Goal: Information Seeking & Learning: Compare options

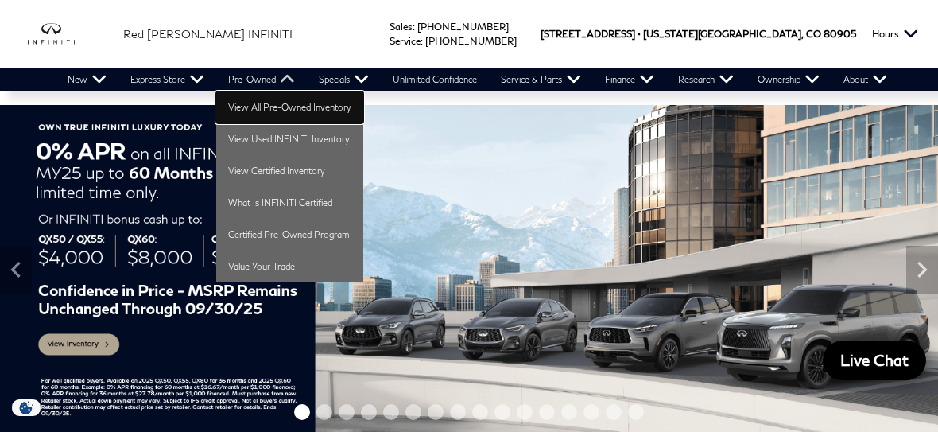
click at [243, 99] on link "View All Pre-Owned Inventory" at bounding box center [289, 107] width 147 height 32
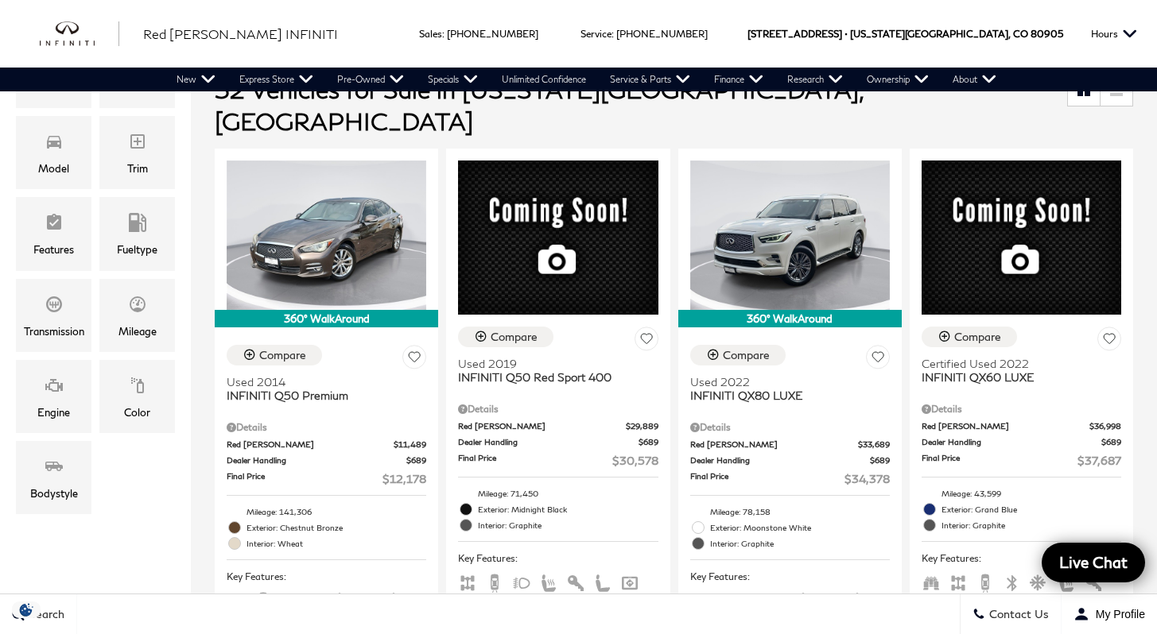
scroll to position [359, 0]
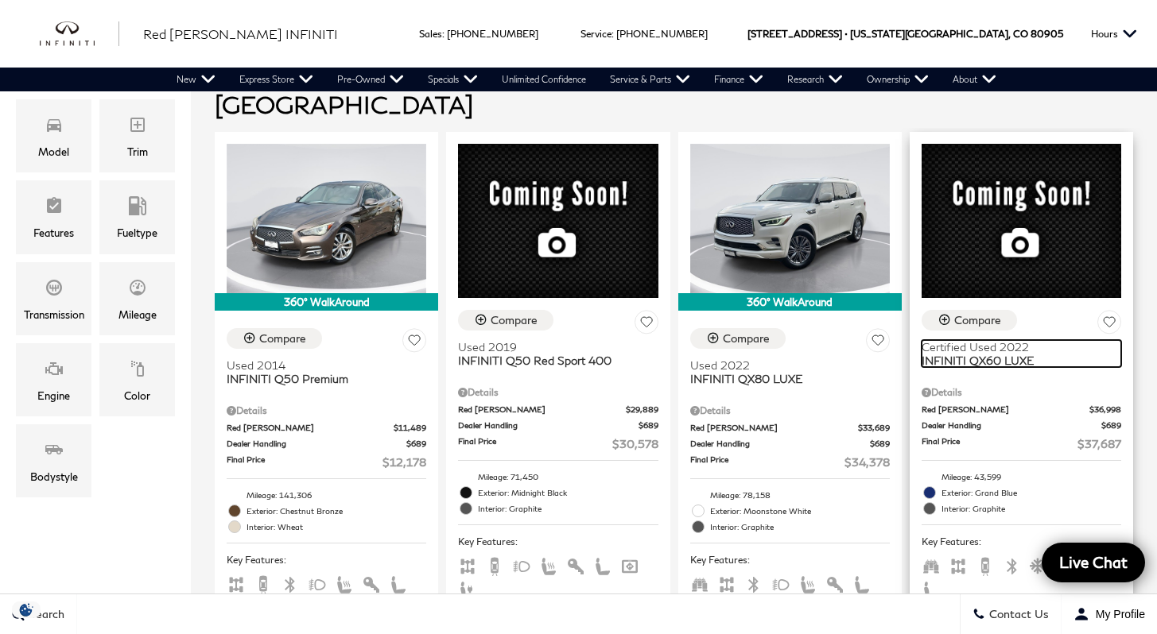
click at [937, 354] on span "INFINITI QX60 LUXE" at bounding box center [1015, 361] width 188 height 14
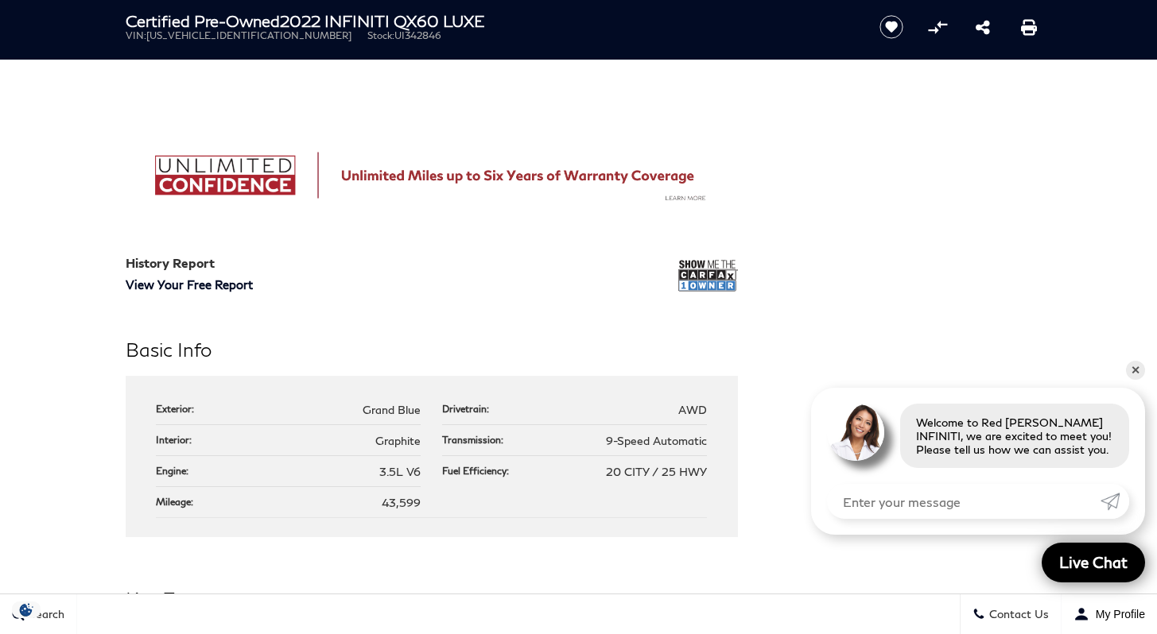
scroll to position [1179, 0]
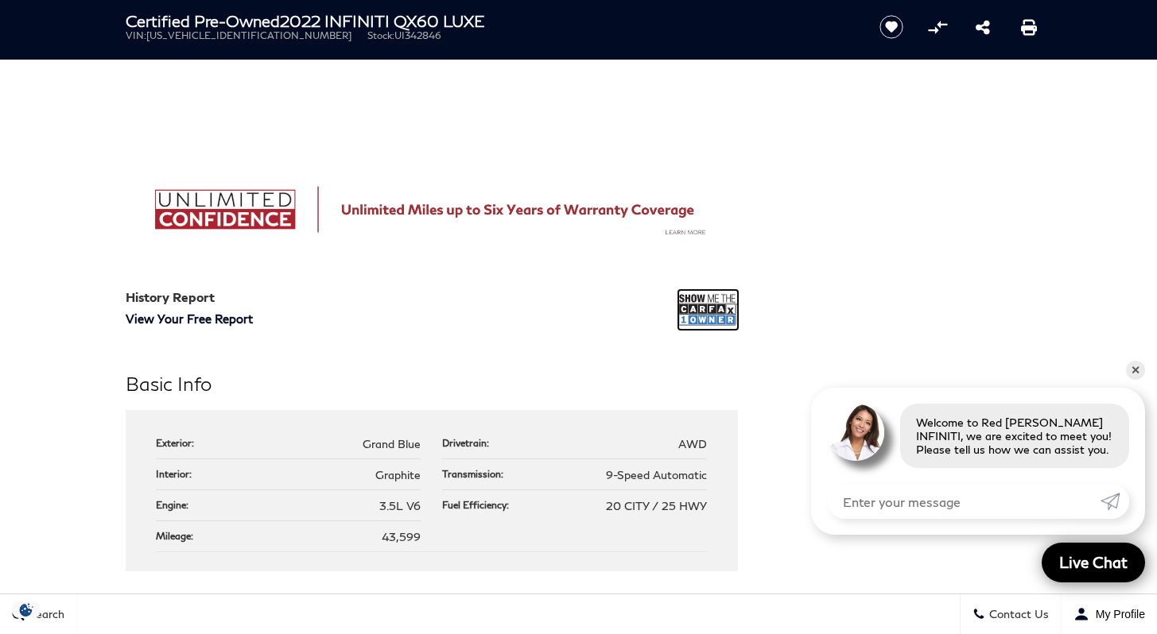
click at [720, 308] on img at bounding box center [708, 310] width 60 height 40
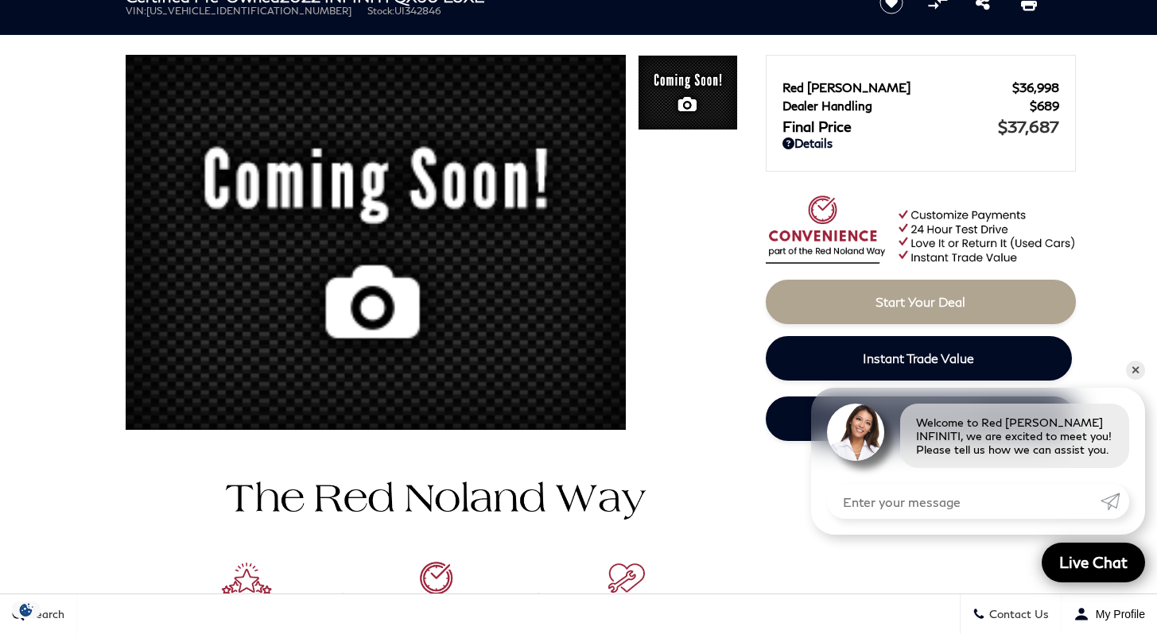
scroll to position [0, 0]
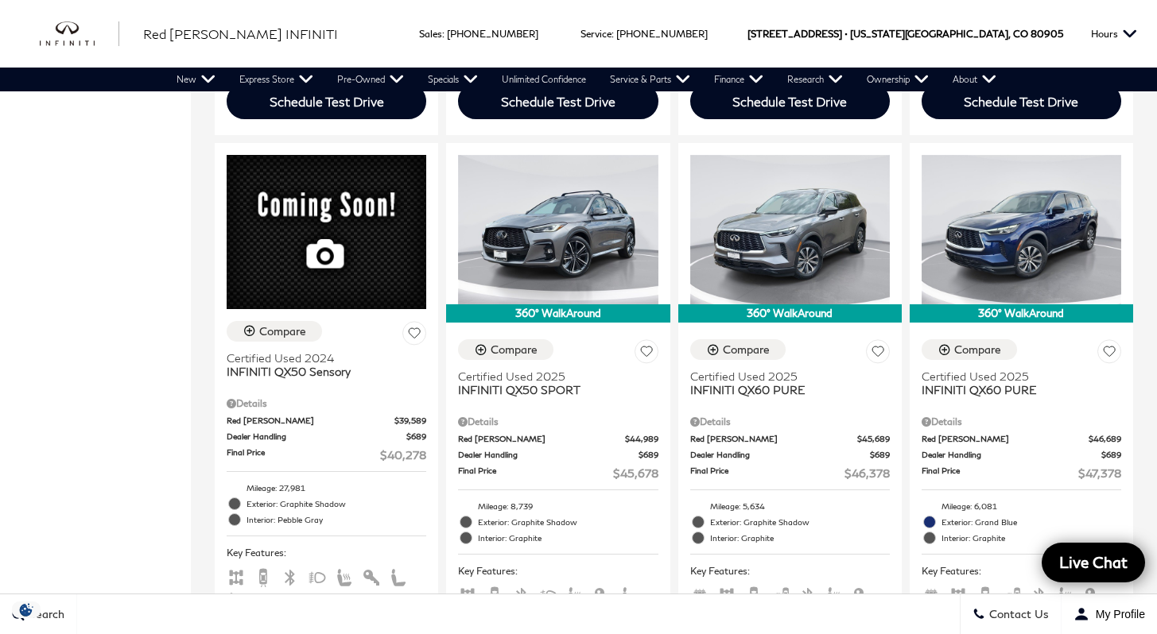
scroll to position [925, 0]
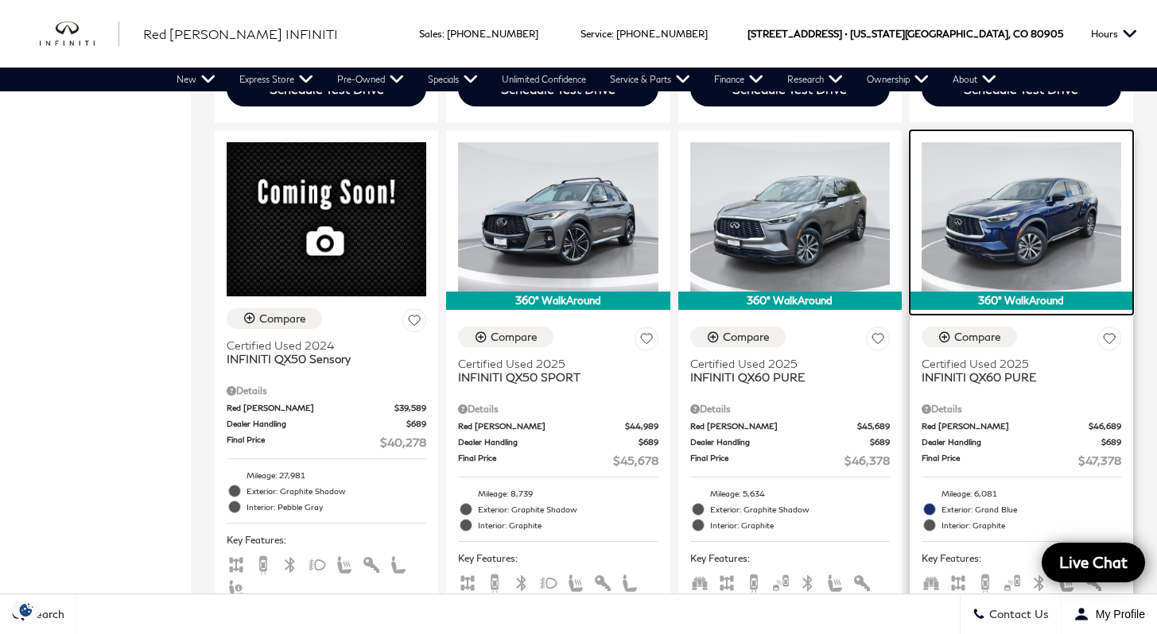
click at [1083, 222] on img at bounding box center [1021, 216] width 200 height 149
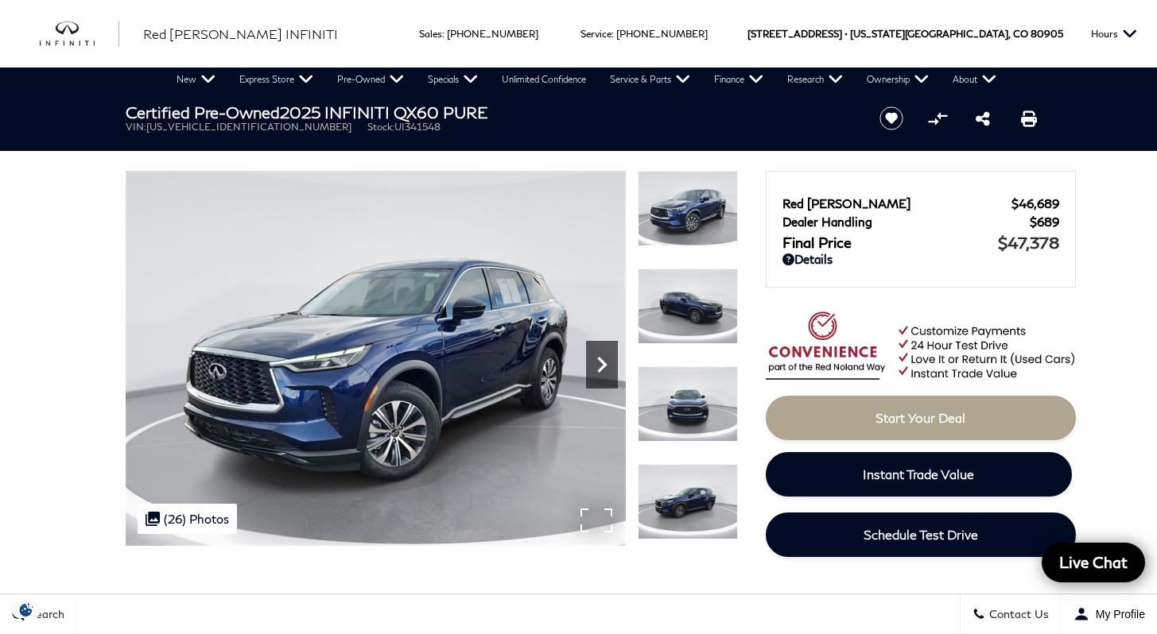
click at [590, 367] on icon "Next" at bounding box center [602, 365] width 32 height 32
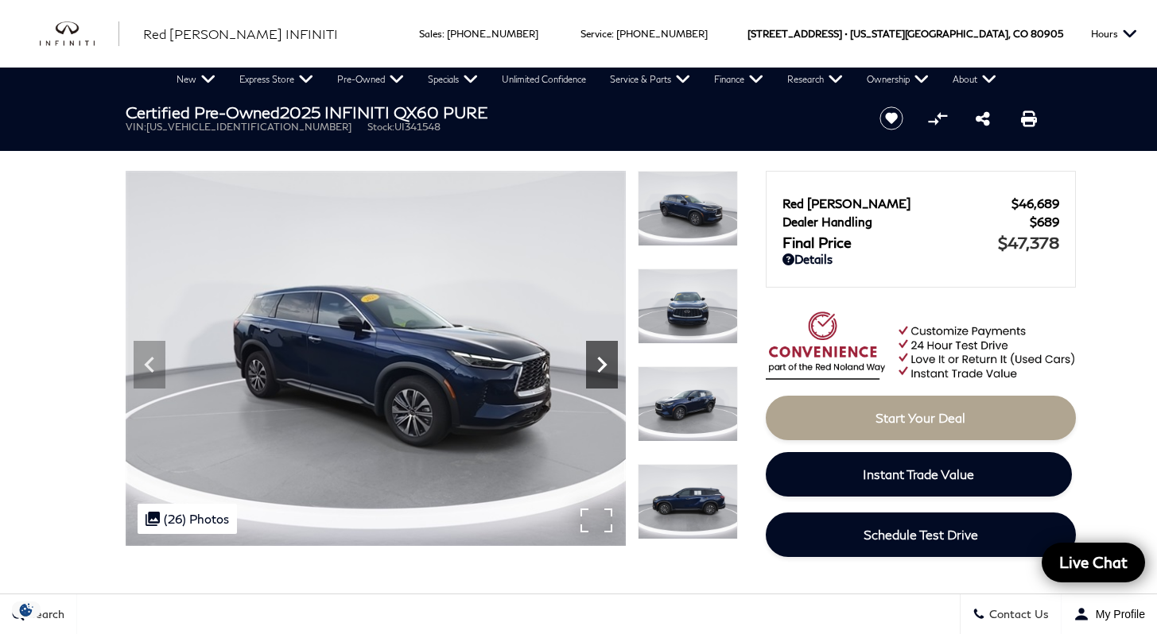
click at [592, 364] on icon "Next" at bounding box center [602, 365] width 32 height 32
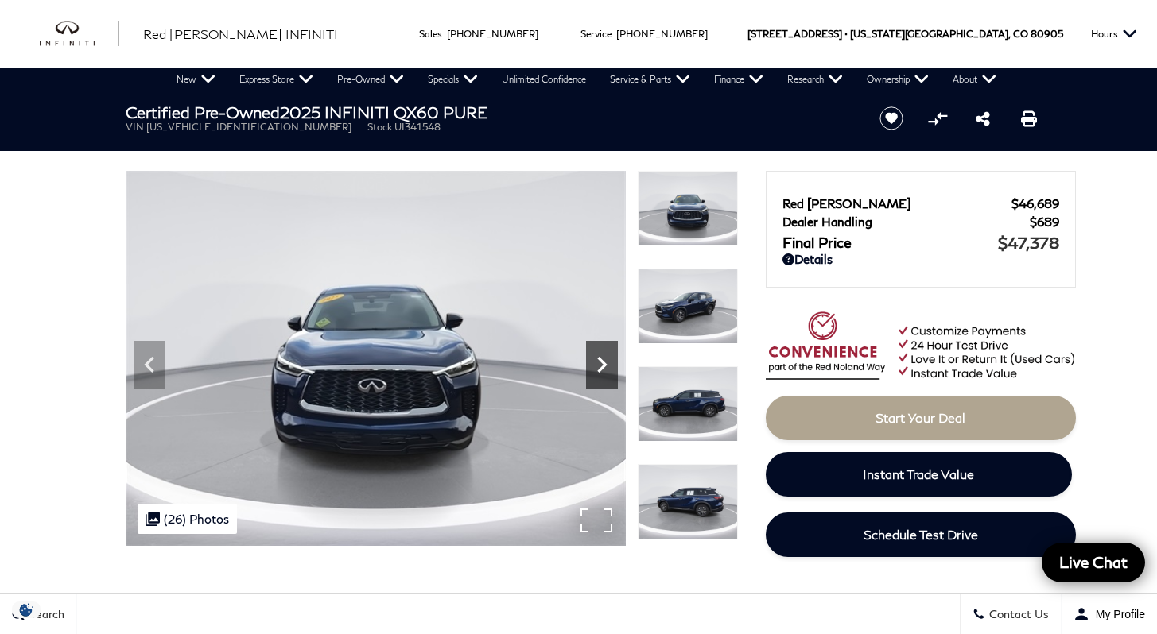
click at [592, 364] on icon "Next" at bounding box center [602, 365] width 32 height 32
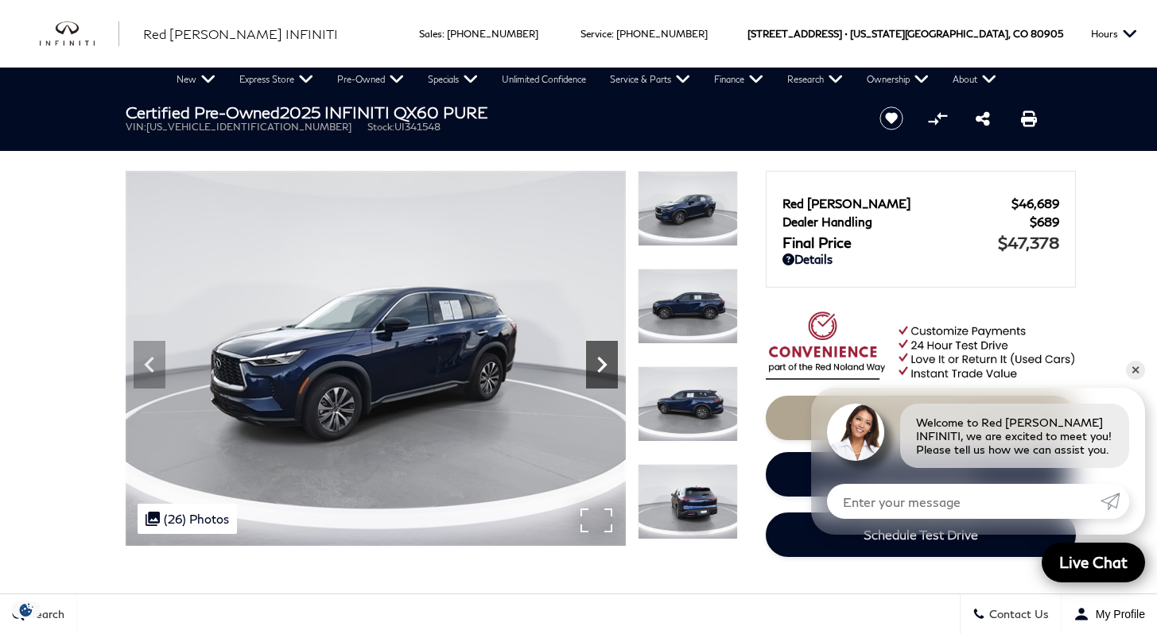
click at [592, 364] on icon "Next" at bounding box center [602, 365] width 32 height 32
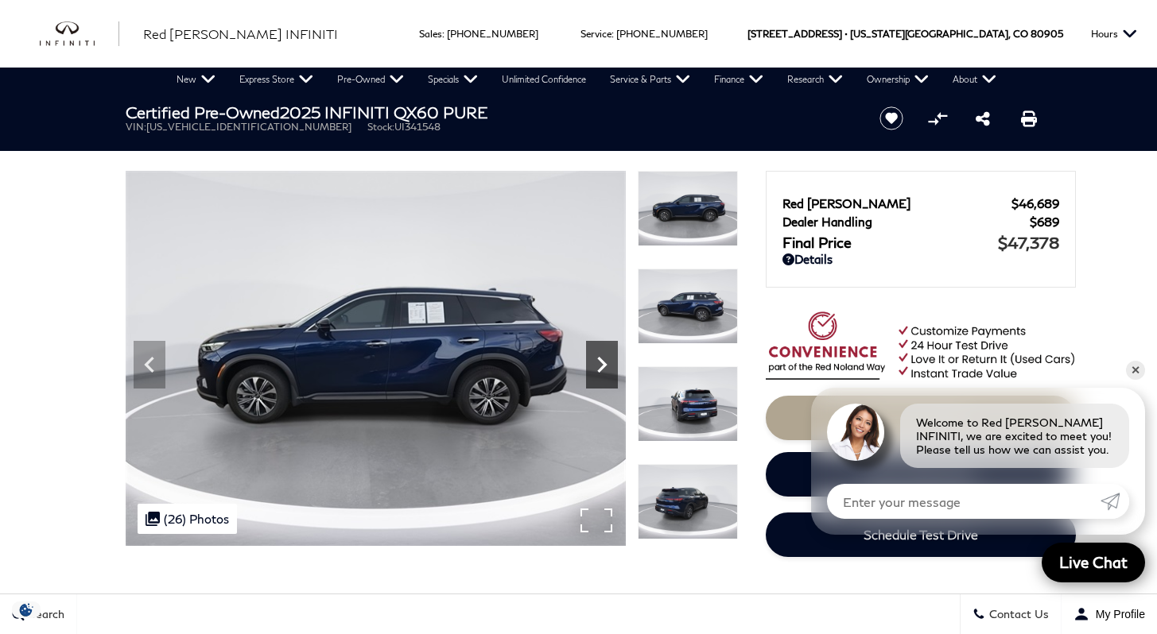
click at [592, 364] on icon "Next" at bounding box center [602, 365] width 32 height 32
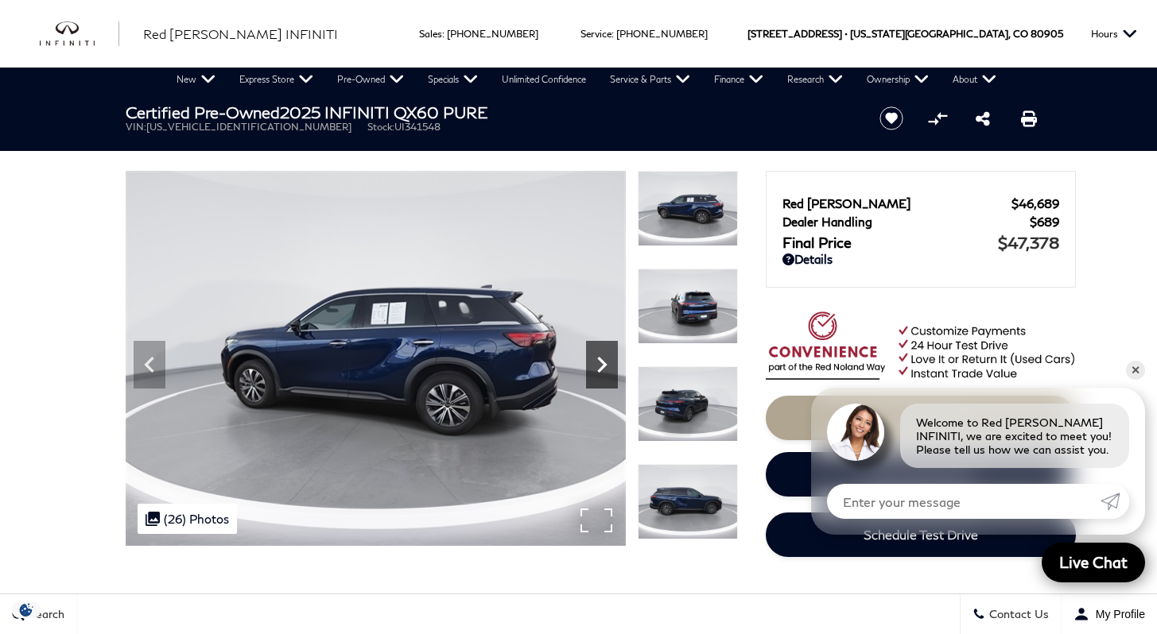
click at [592, 364] on icon "Next" at bounding box center [602, 365] width 32 height 32
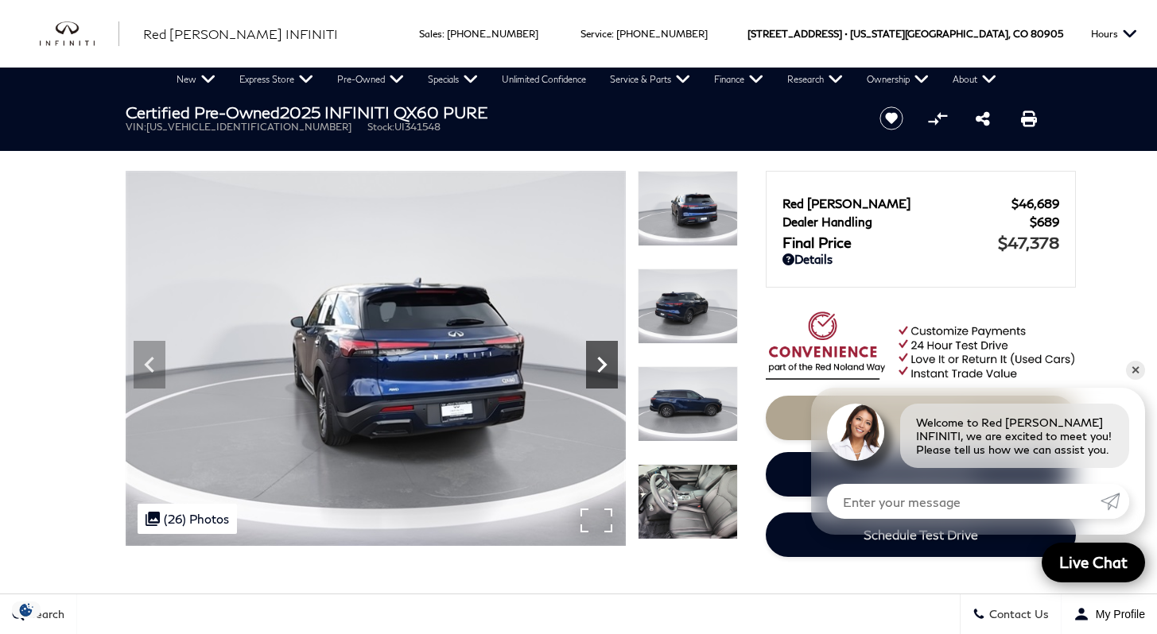
click at [592, 364] on icon "Next" at bounding box center [602, 365] width 32 height 32
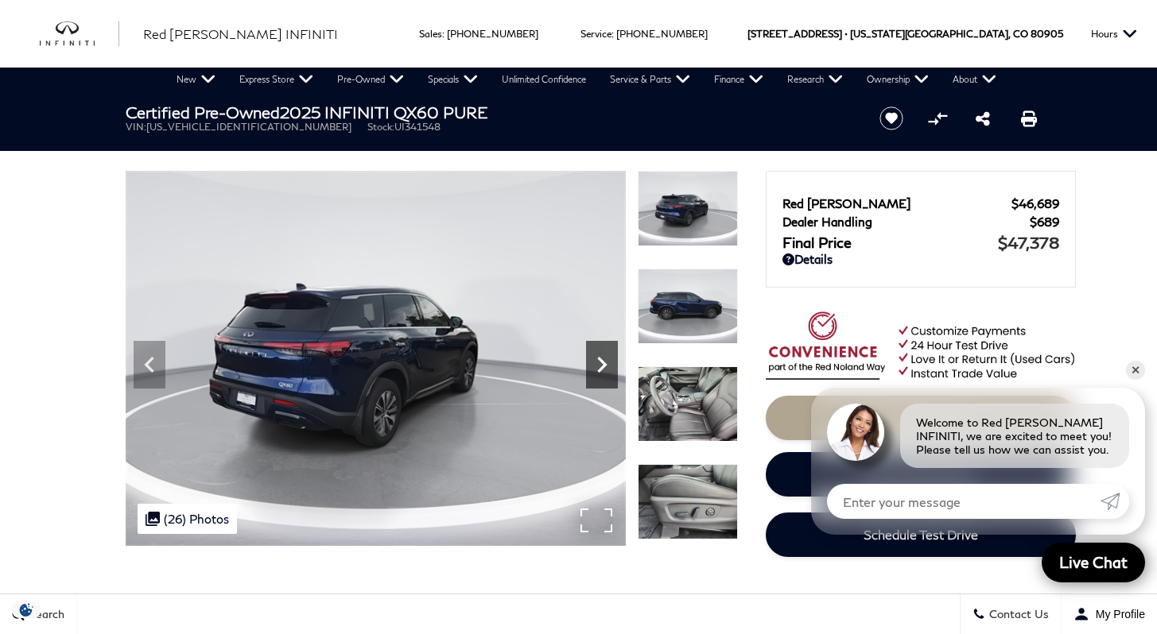
click at [592, 364] on icon "Next" at bounding box center [602, 365] width 32 height 32
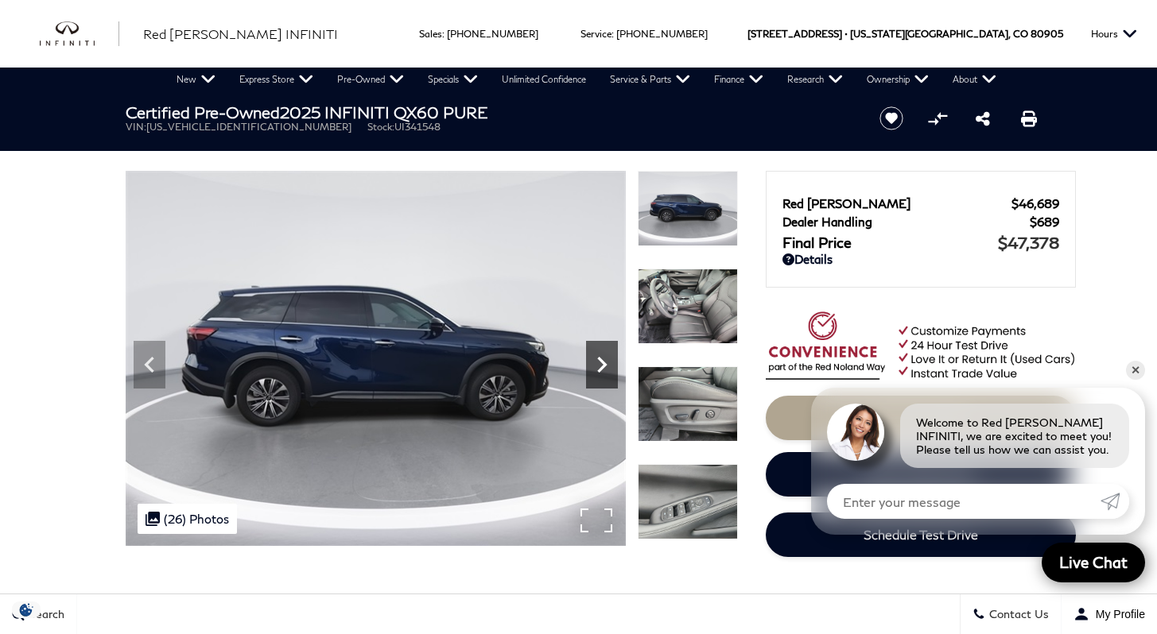
click at [592, 364] on icon "Next" at bounding box center [602, 365] width 32 height 32
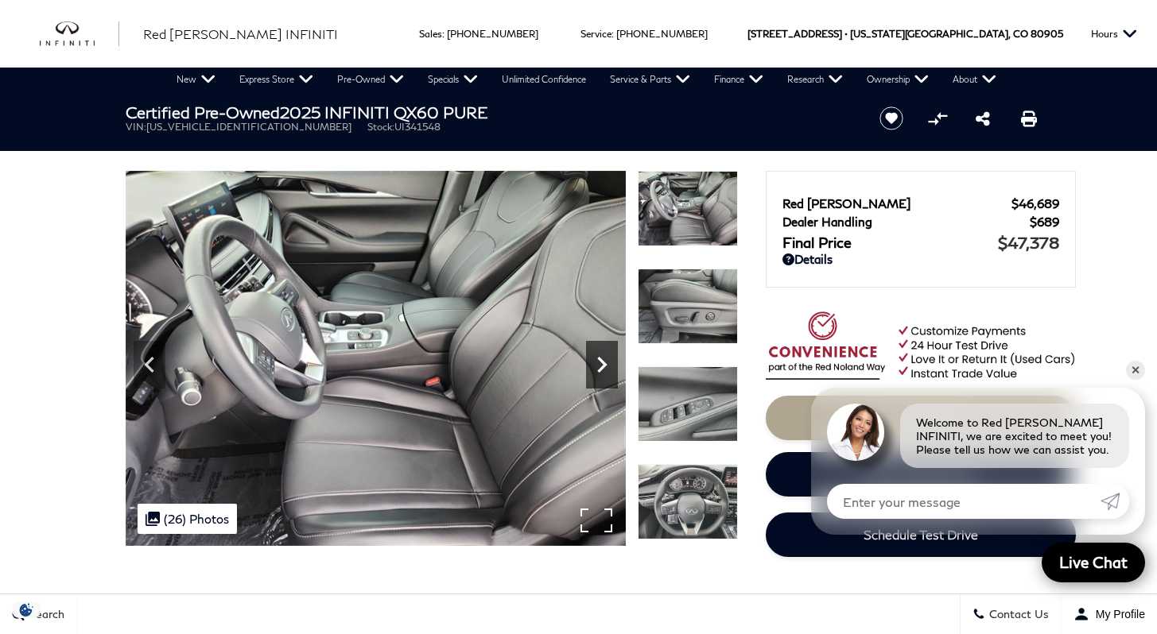
click at [592, 364] on icon "Next" at bounding box center [602, 365] width 32 height 32
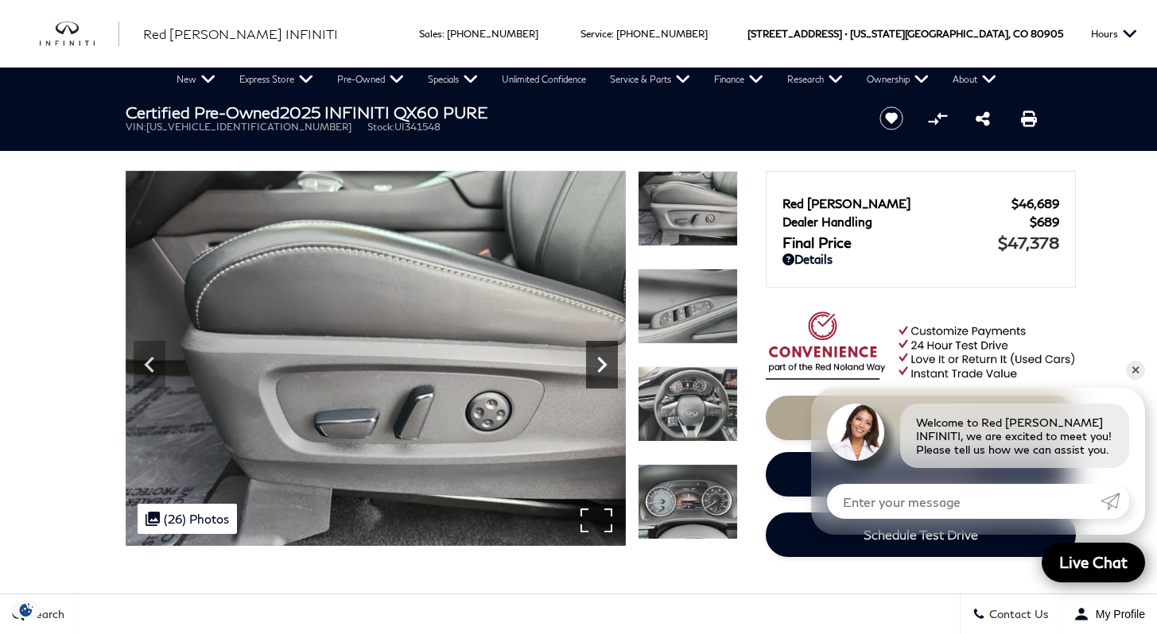
click at [592, 364] on icon "Next" at bounding box center [602, 365] width 32 height 32
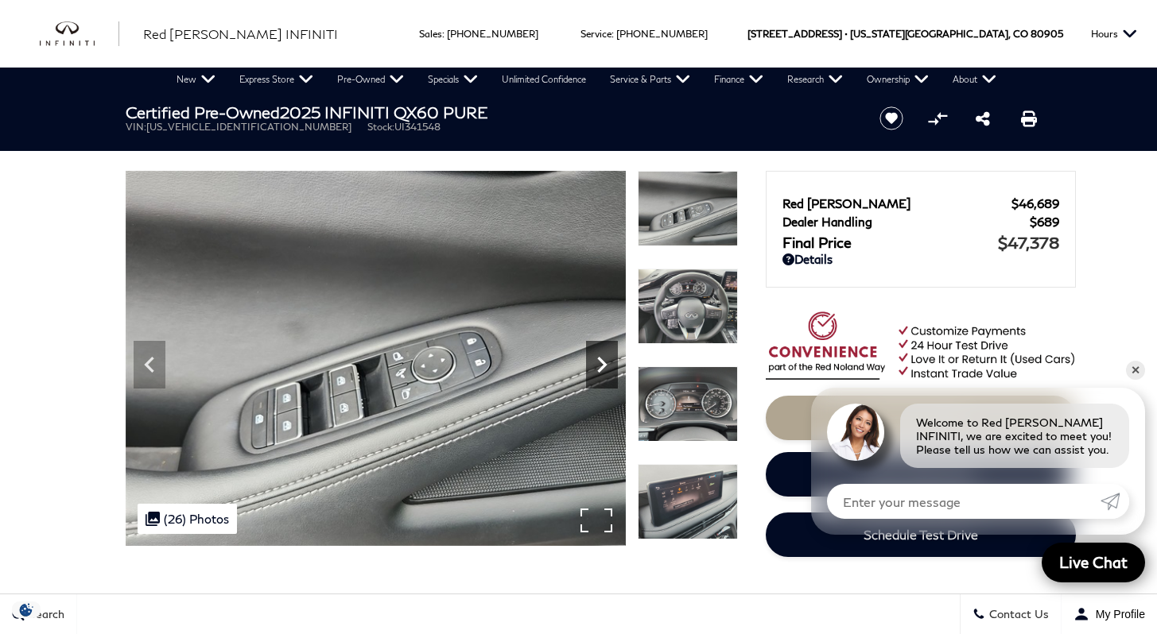
click at [592, 364] on icon "Next" at bounding box center [602, 365] width 32 height 32
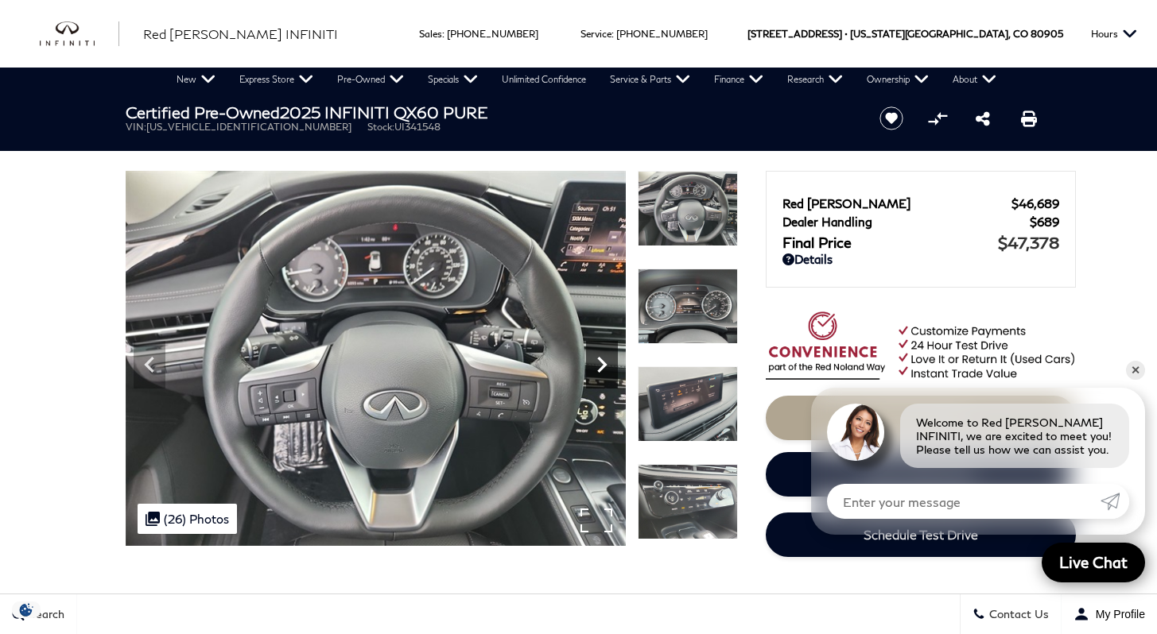
click at [592, 364] on icon "Next" at bounding box center [602, 365] width 32 height 32
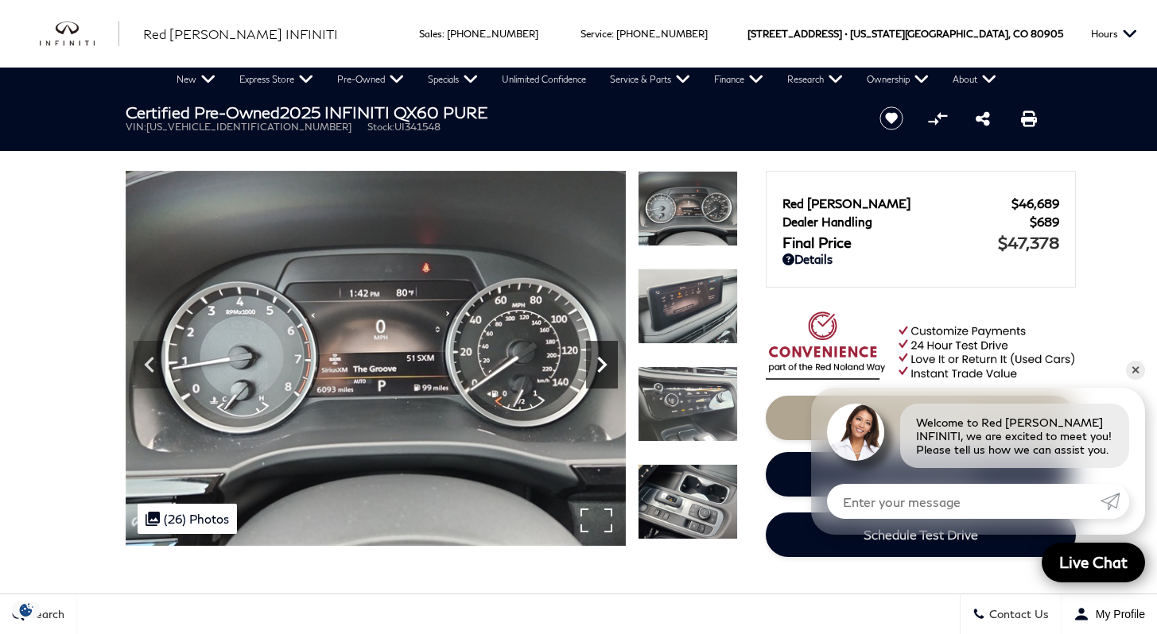
click at [592, 364] on icon "Next" at bounding box center [602, 365] width 32 height 32
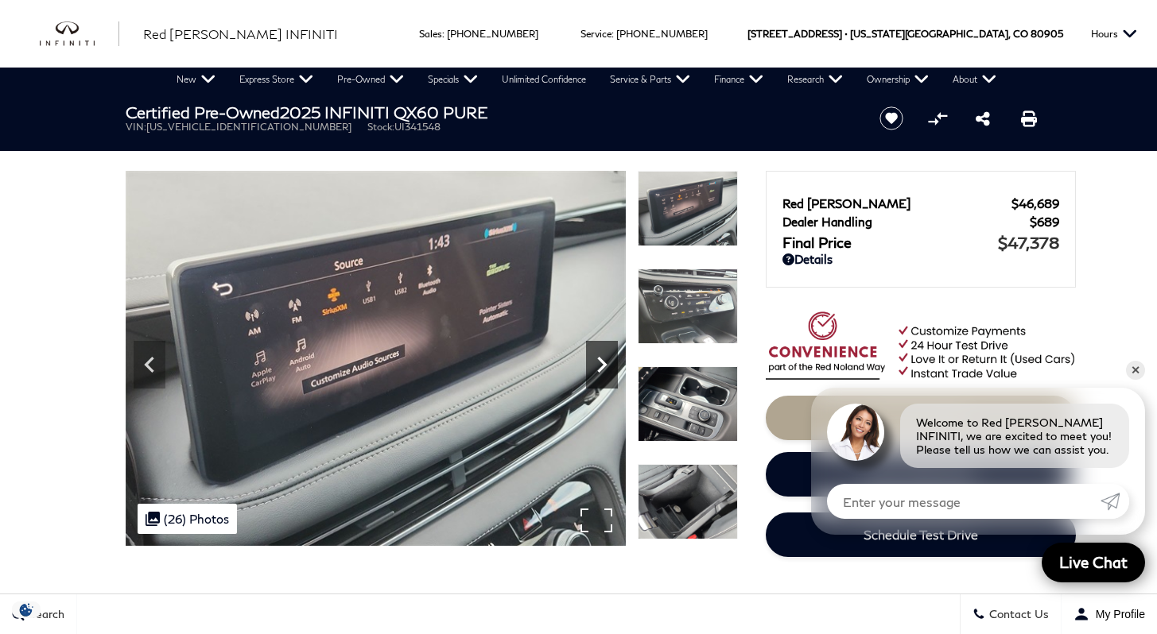
click at [592, 364] on icon "Next" at bounding box center [602, 365] width 32 height 32
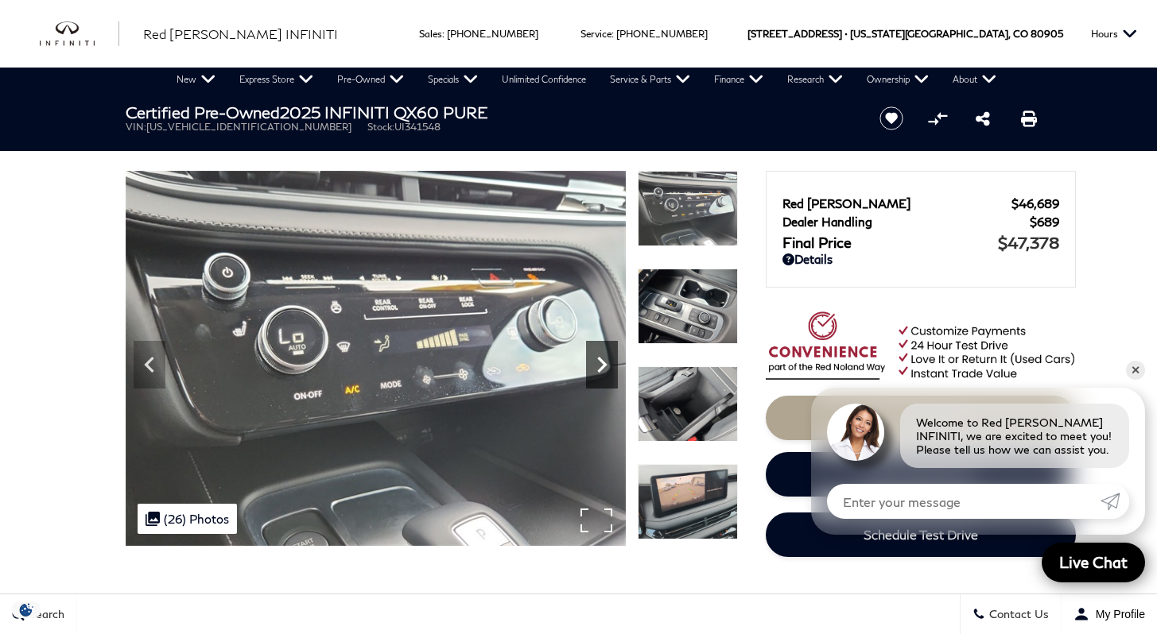
click at [592, 364] on icon "Next" at bounding box center [602, 365] width 32 height 32
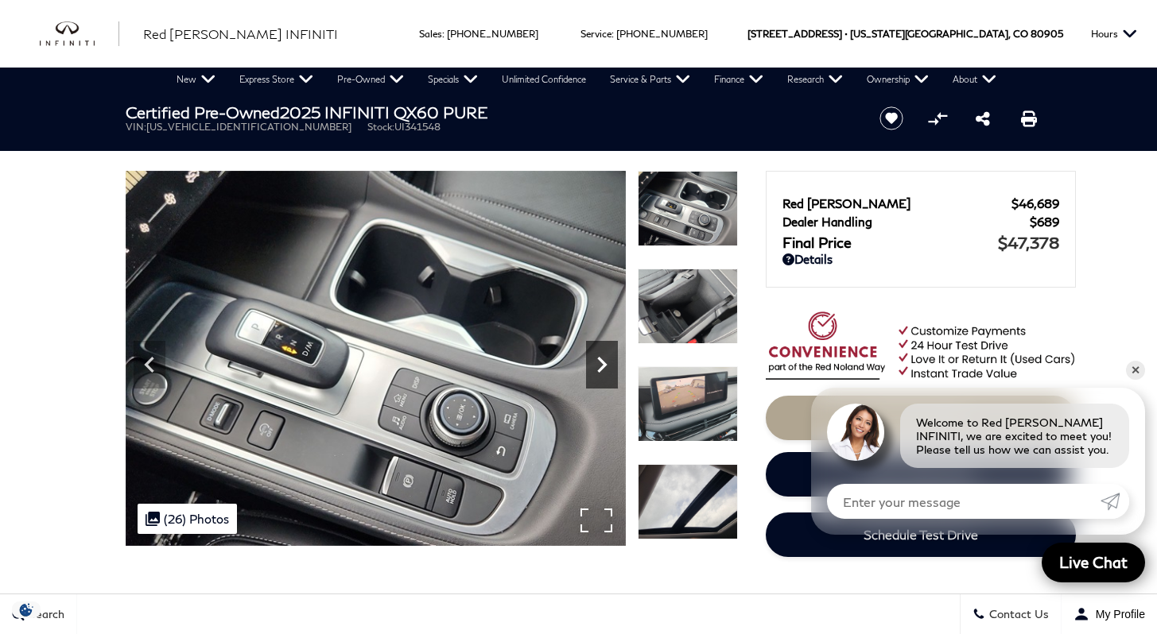
click at [592, 364] on icon "Next" at bounding box center [602, 365] width 32 height 32
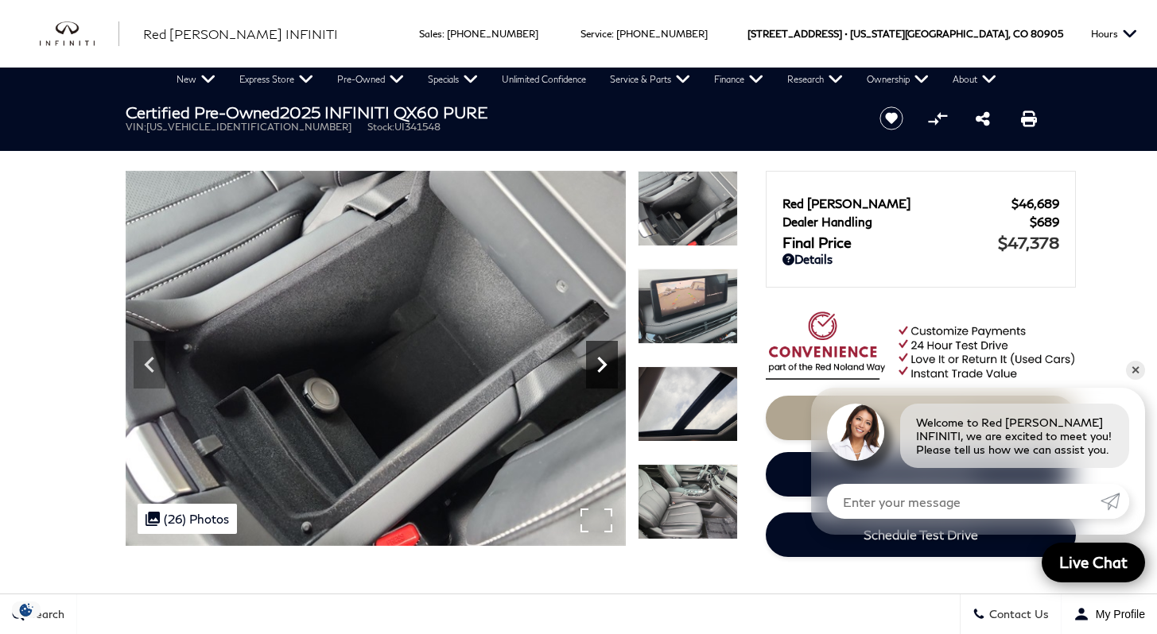
click at [592, 364] on icon "Next" at bounding box center [602, 365] width 32 height 32
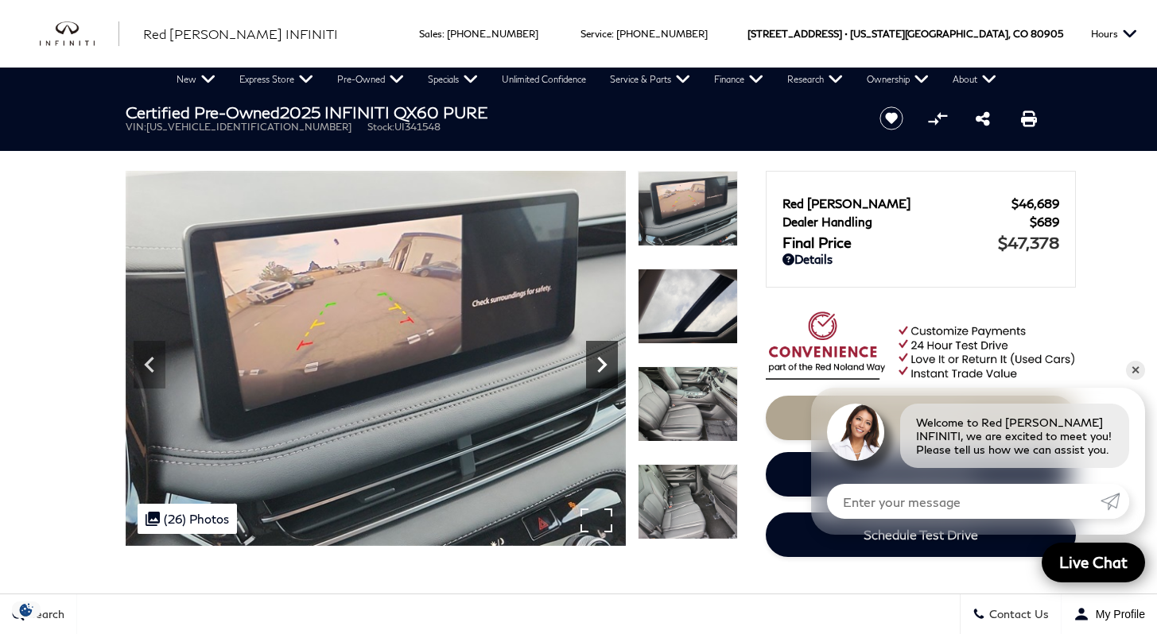
click at [592, 364] on icon "Next" at bounding box center [602, 365] width 32 height 32
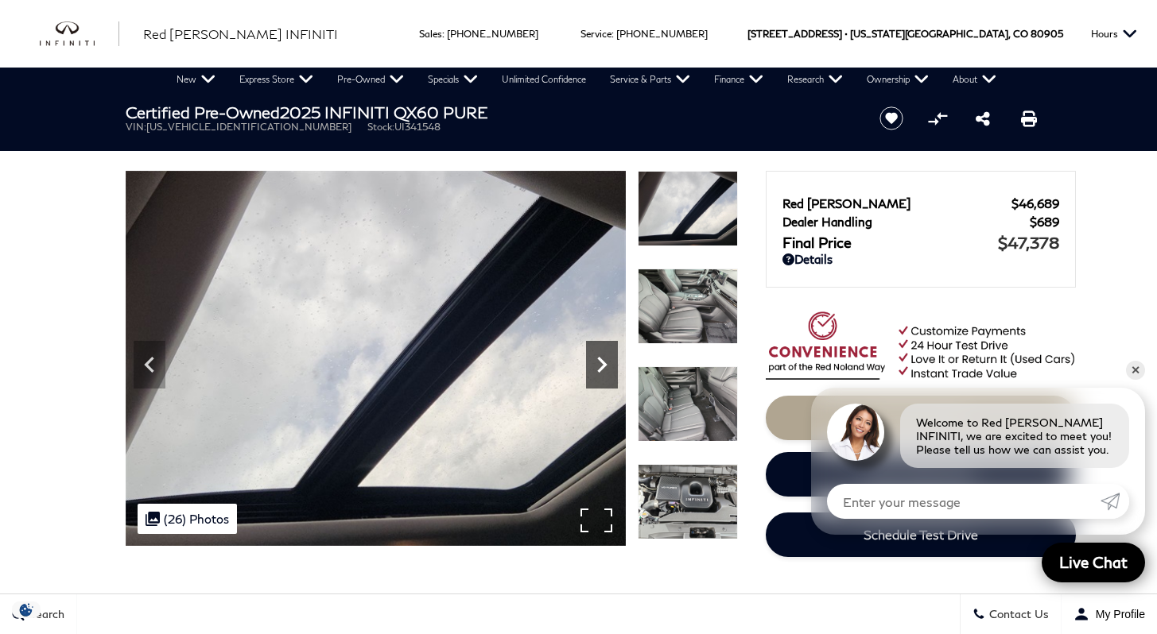
click at [592, 364] on icon "Next" at bounding box center [602, 365] width 32 height 32
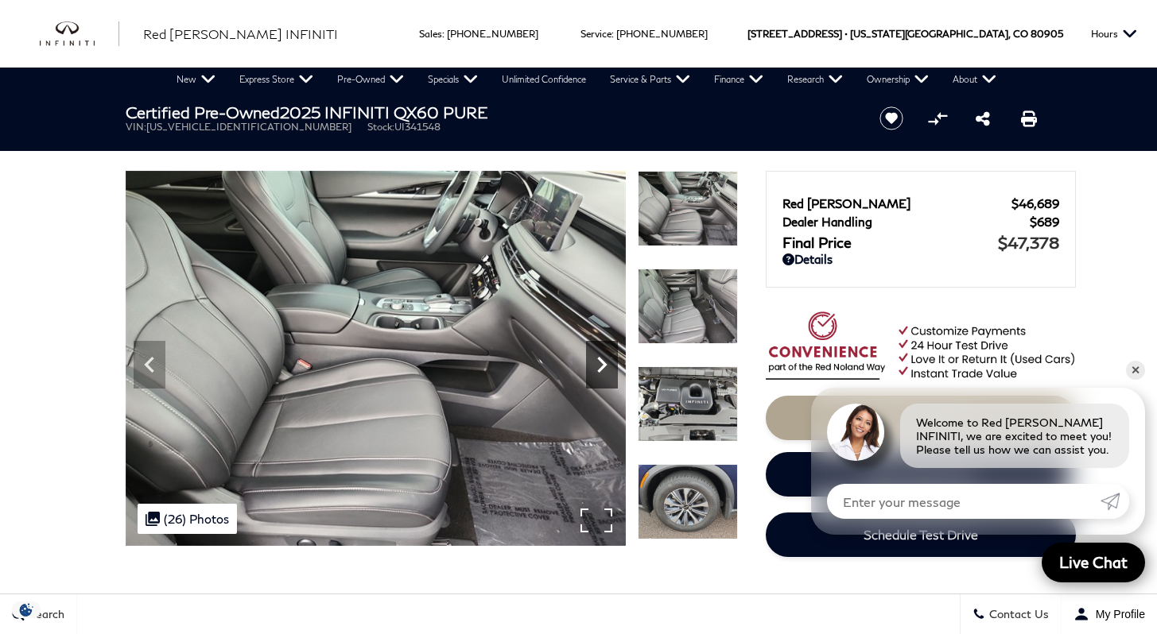
click at [592, 364] on icon "Next" at bounding box center [602, 365] width 32 height 32
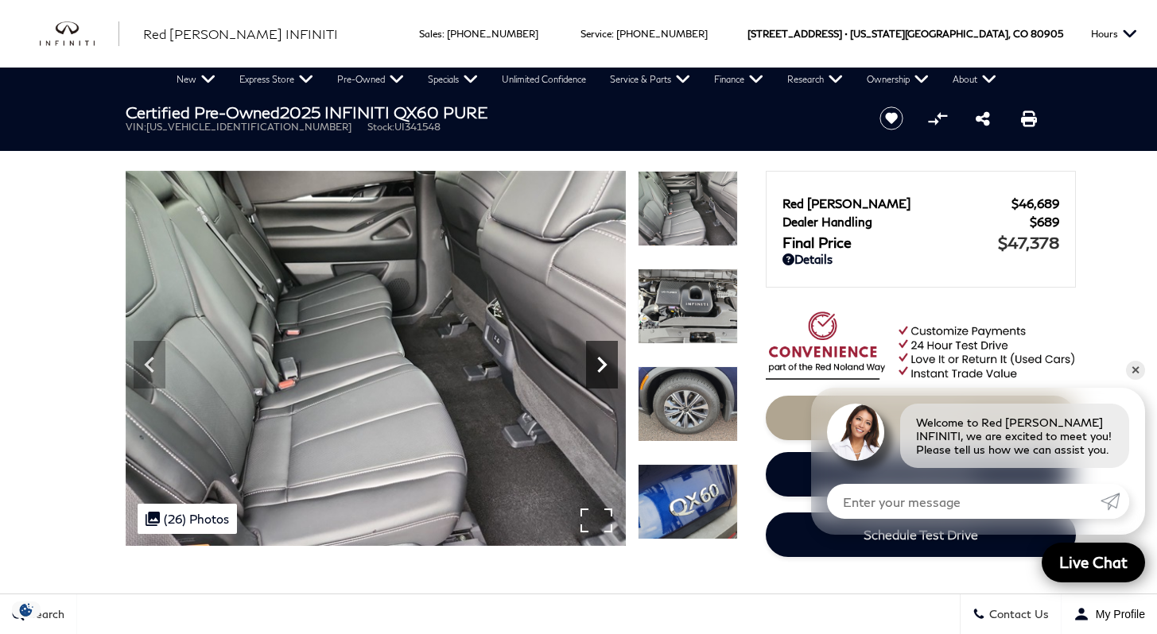
click at [592, 364] on icon "Next" at bounding box center [602, 365] width 32 height 32
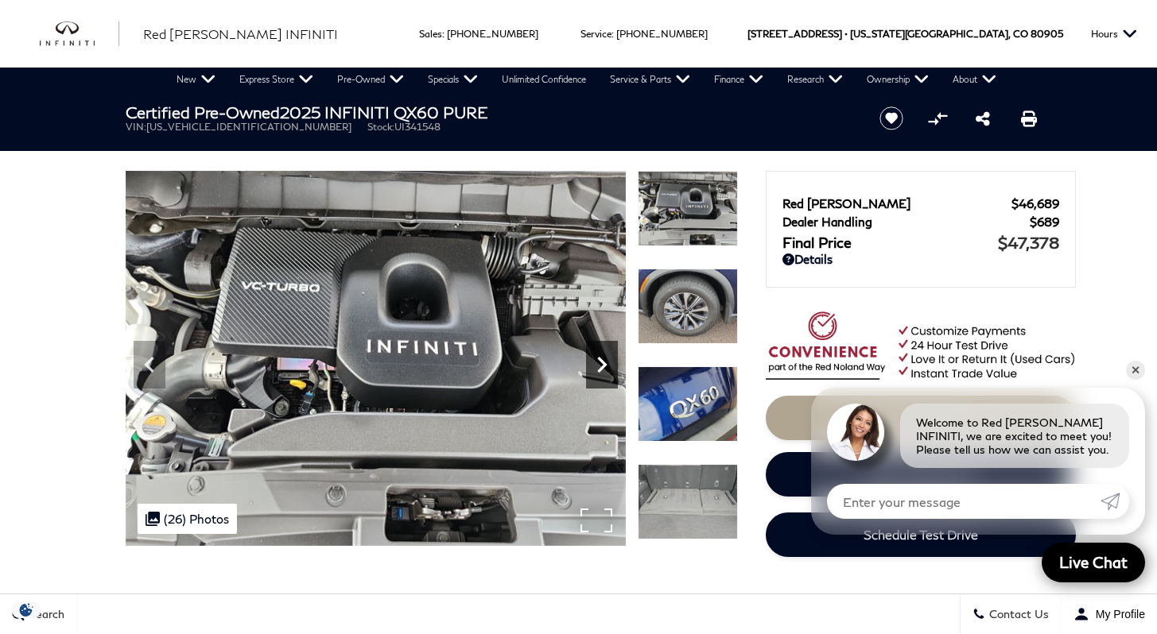
click at [592, 364] on icon "Next" at bounding box center [602, 365] width 32 height 32
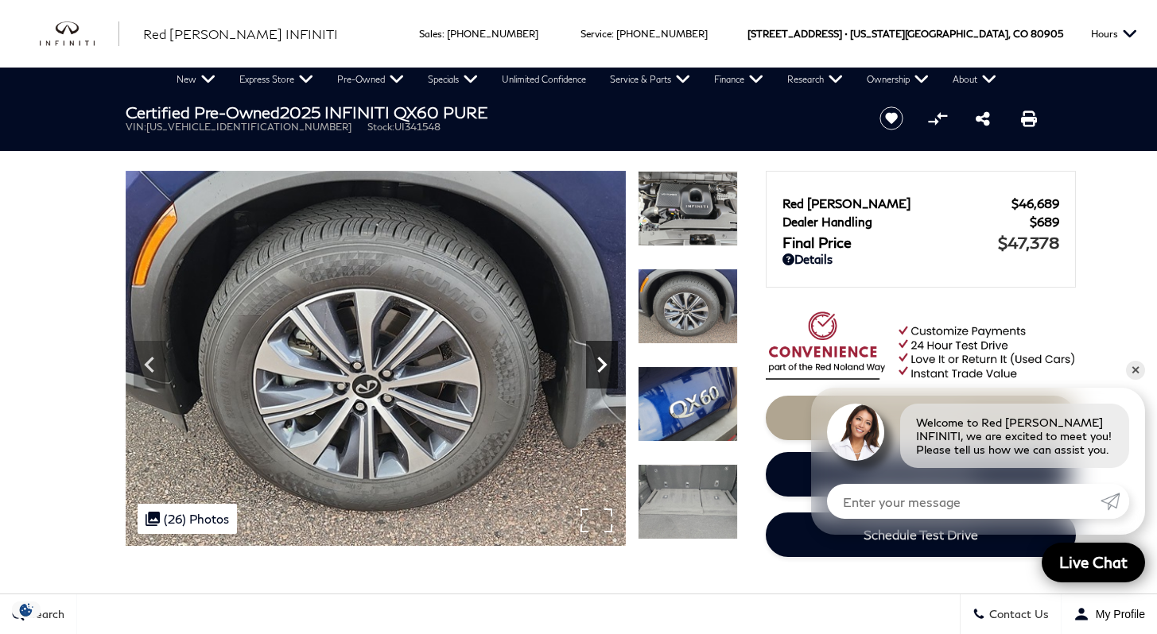
click at [592, 364] on icon "Next" at bounding box center [602, 365] width 32 height 32
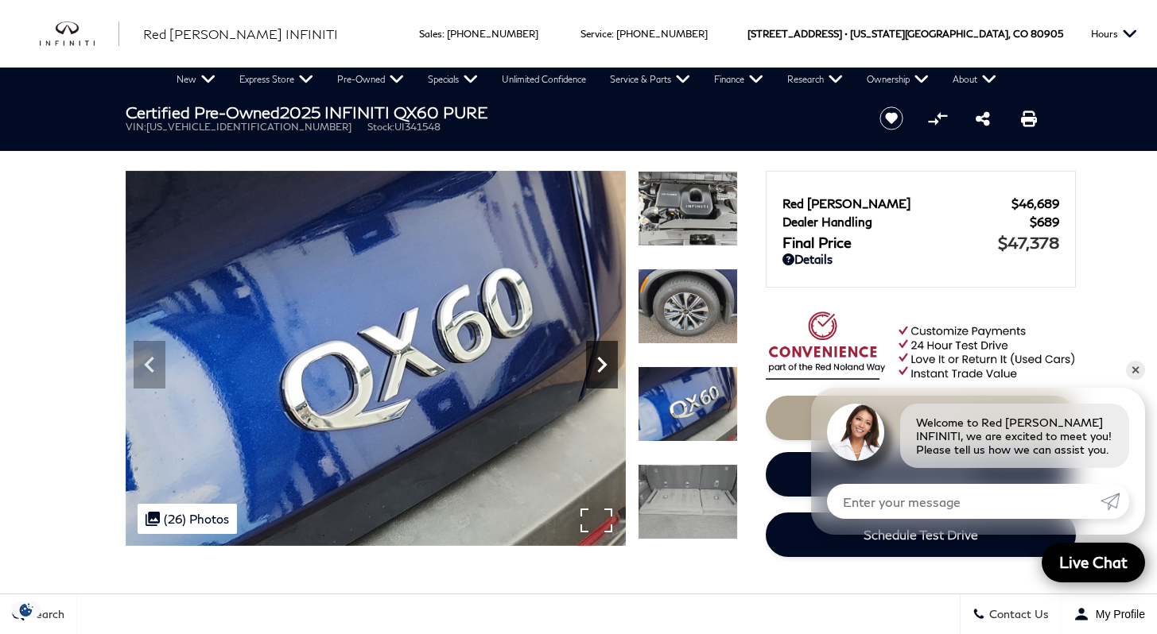
click at [592, 364] on icon "Next" at bounding box center [602, 365] width 32 height 32
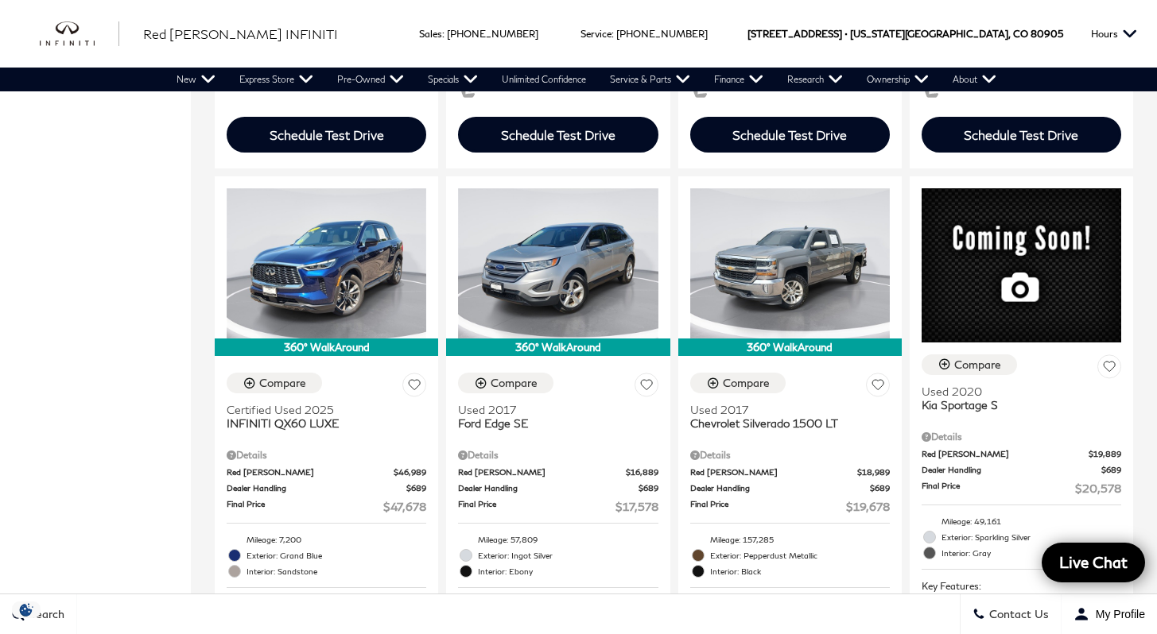
scroll to position [1457, 0]
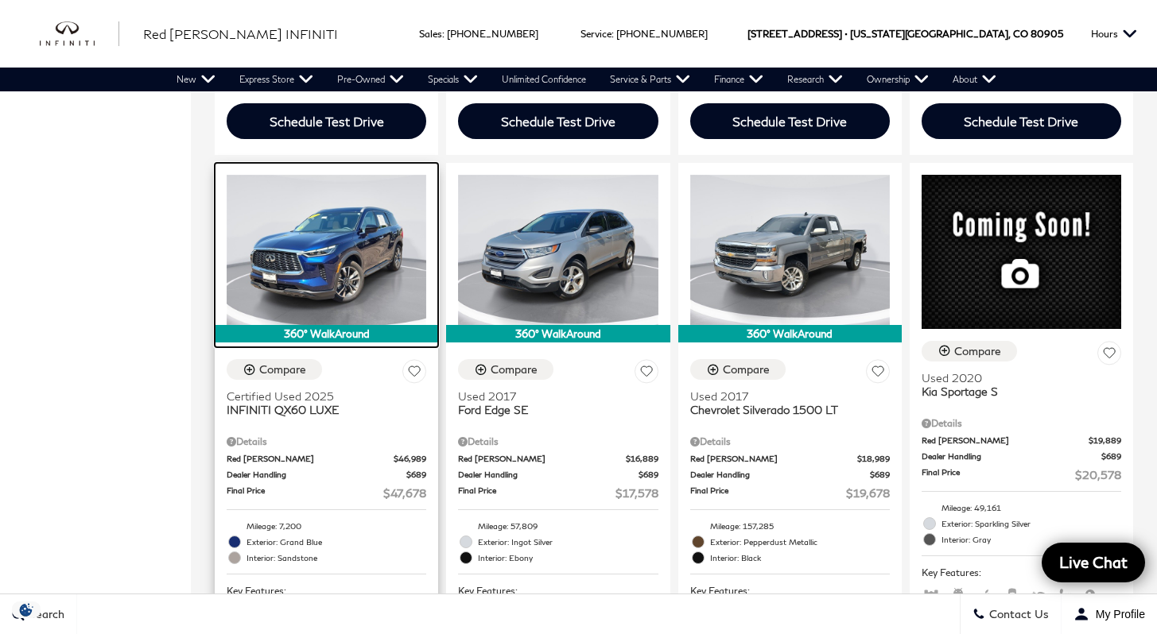
click at [318, 231] on img at bounding box center [327, 249] width 200 height 149
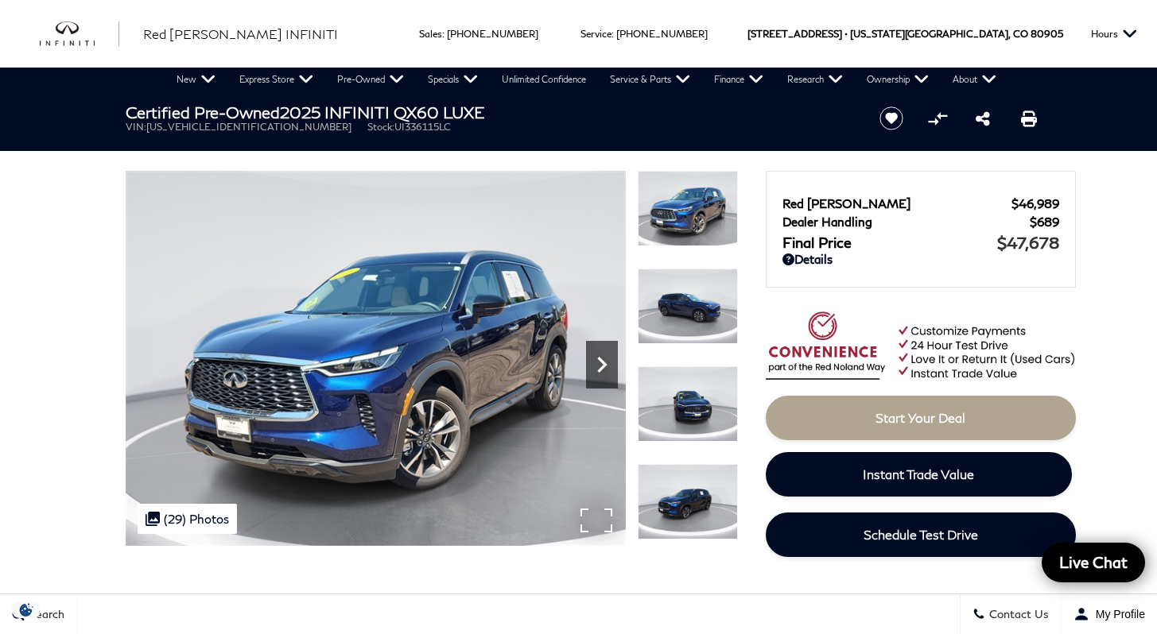
click at [594, 365] on icon "Next" at bounding box center [602, 365] width 32 height 32
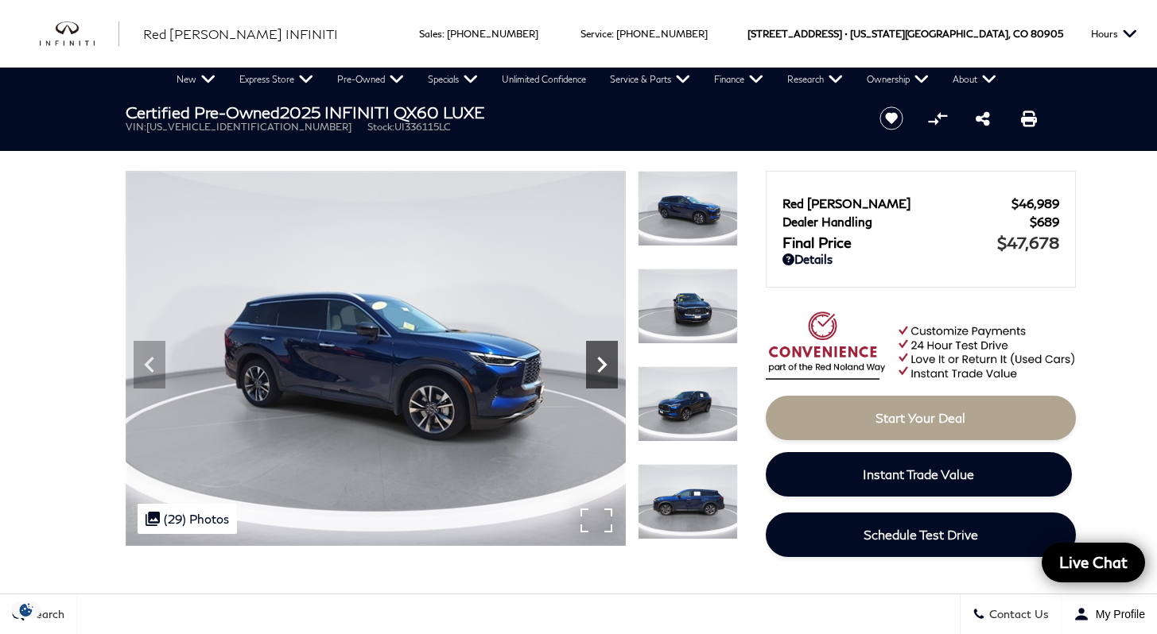
click at [594, 365] on icon "Next" at bounding box center [602, 365] width 32 height 32
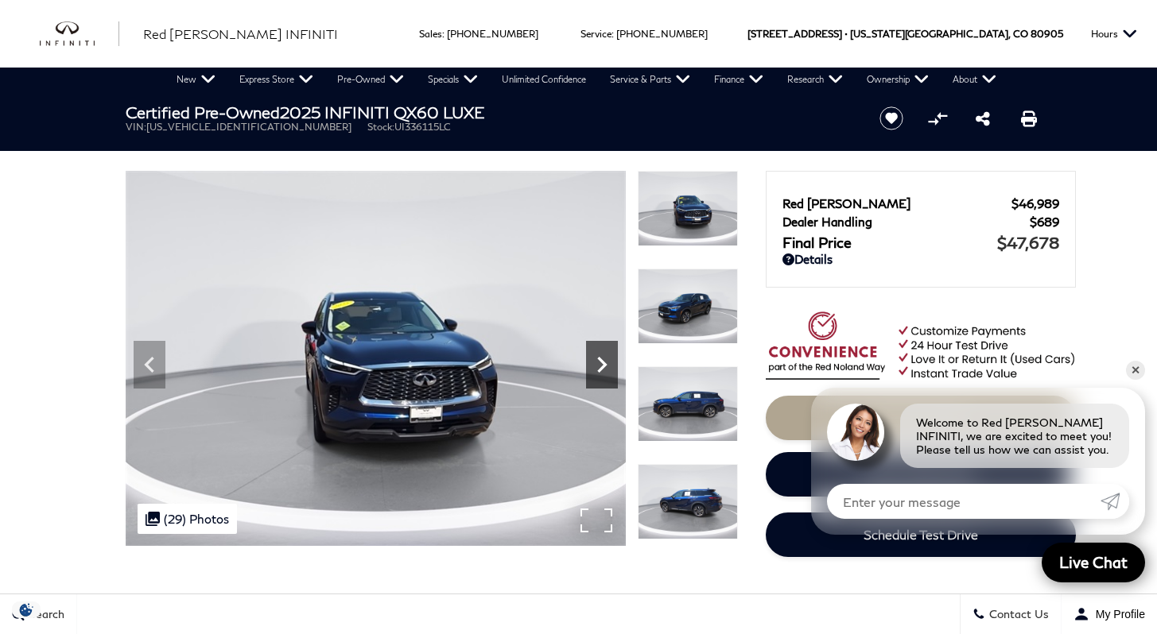
click at [594, 365] on icon "Next" at bounding box center [602, 365] width 32 height 32
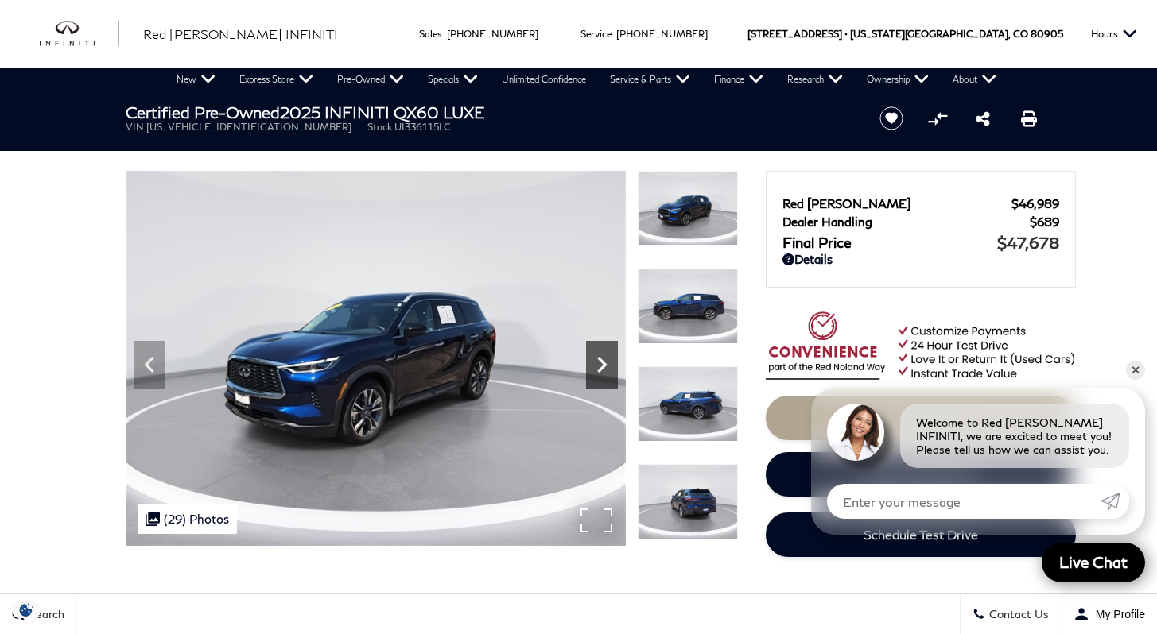
click at [594, 365] on icon "Next" at bounding box center [602, 365] width 32 height 32
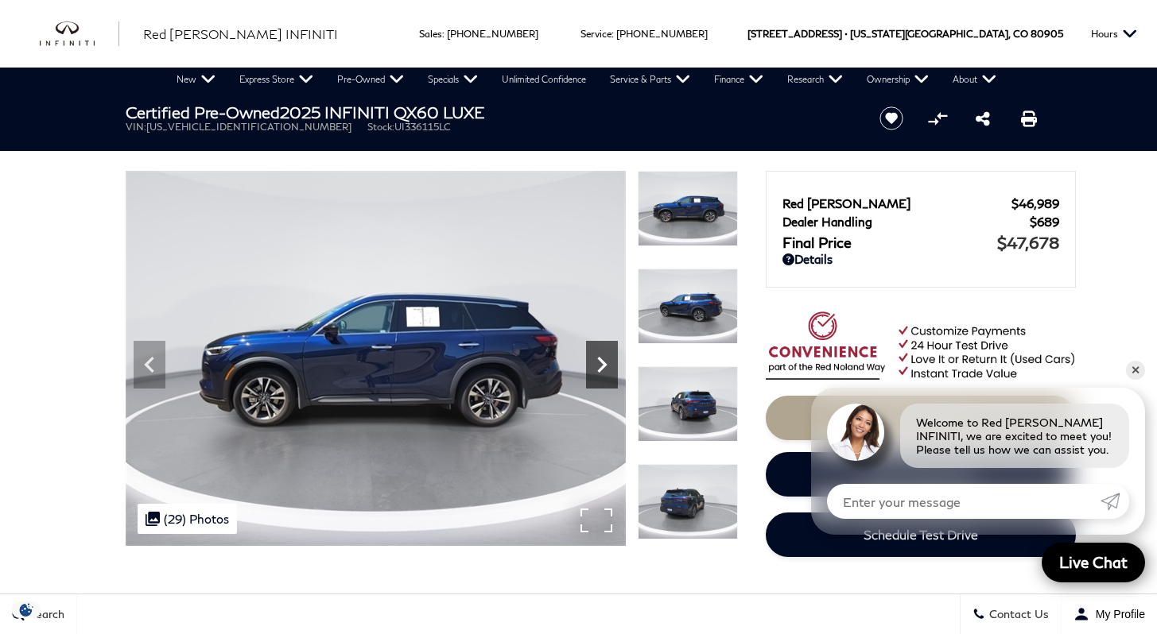
click at [594, 365] on icon "Next" at bounding box center [602, 365] width 32 height 32
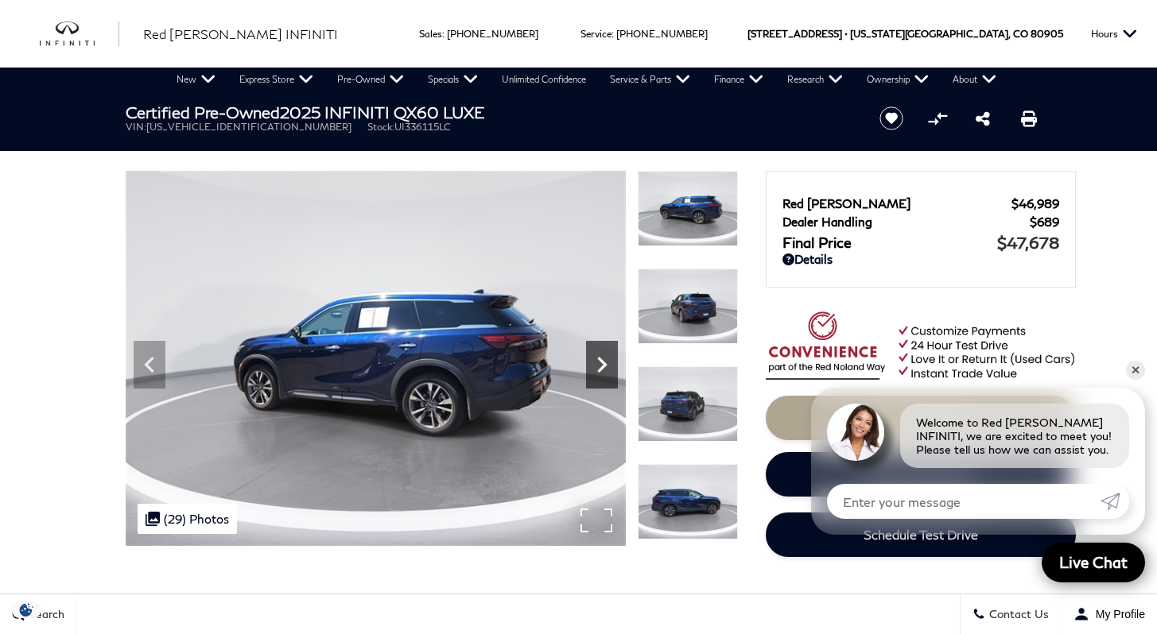
click at [594, 365] on icon "Next" at bounding box center [602, 365] width 32 height 32
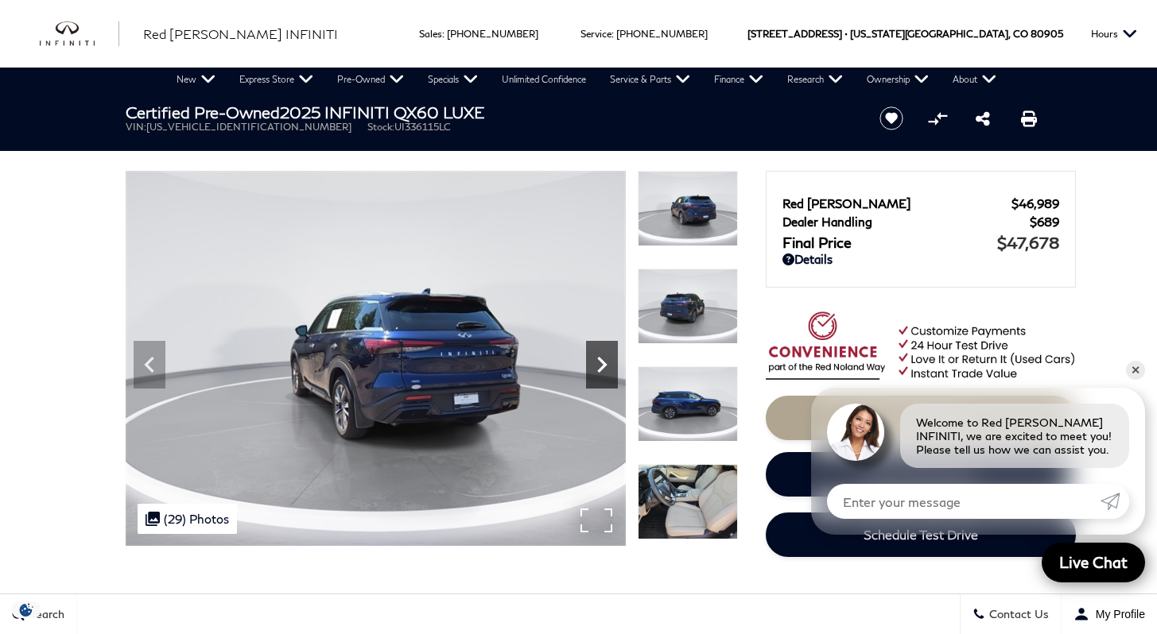
click at [594, 365] on icon "Next" at bounding box center [602, 365] width 32 height 32
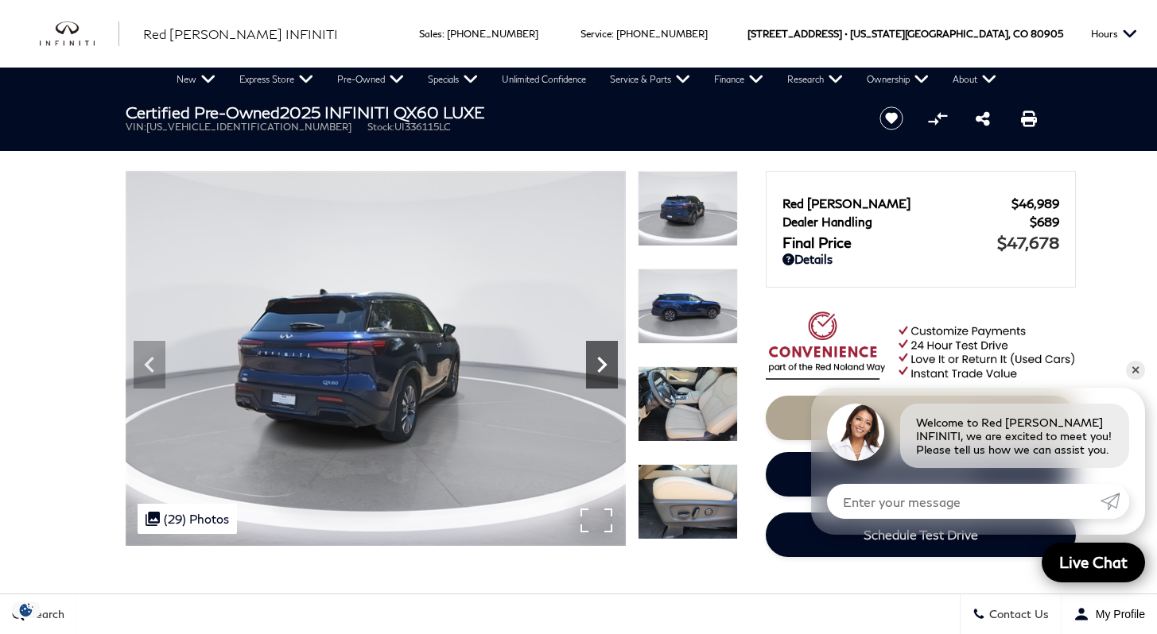
click at [594, 365] on icon "Next" at bounding box center [602, 365] width 32 height 32
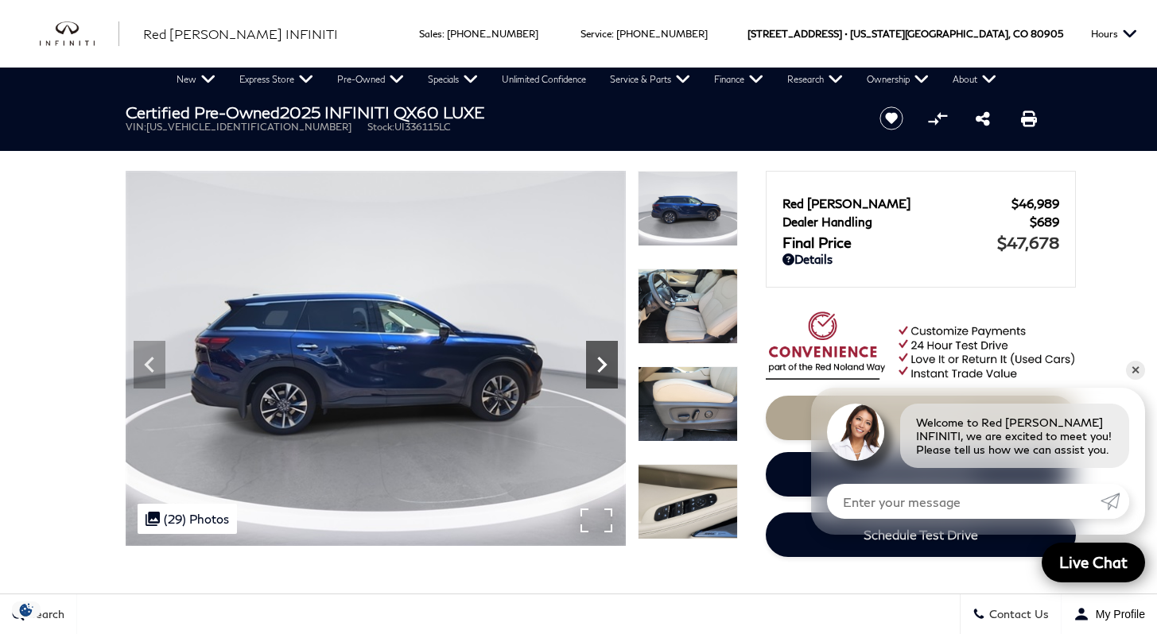
click at [594, 365] on icon "Next" at bounding box center [602, 365] width 32 height 32
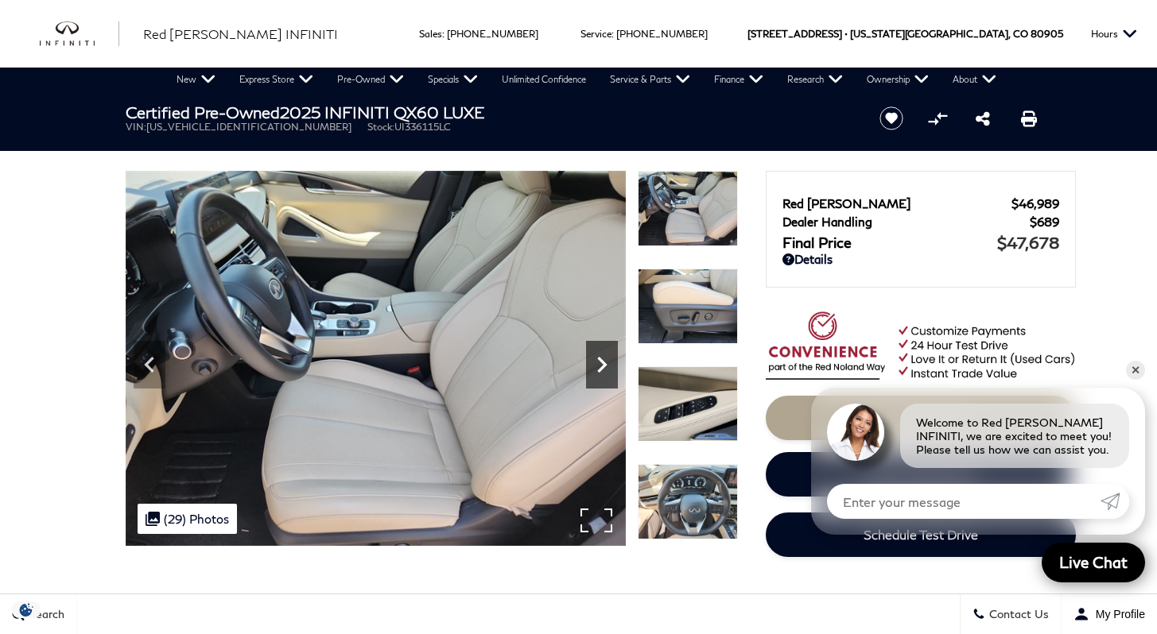
click at [594, 365] on icon "Next" at bounding box center [602, 365] width 32 height 32
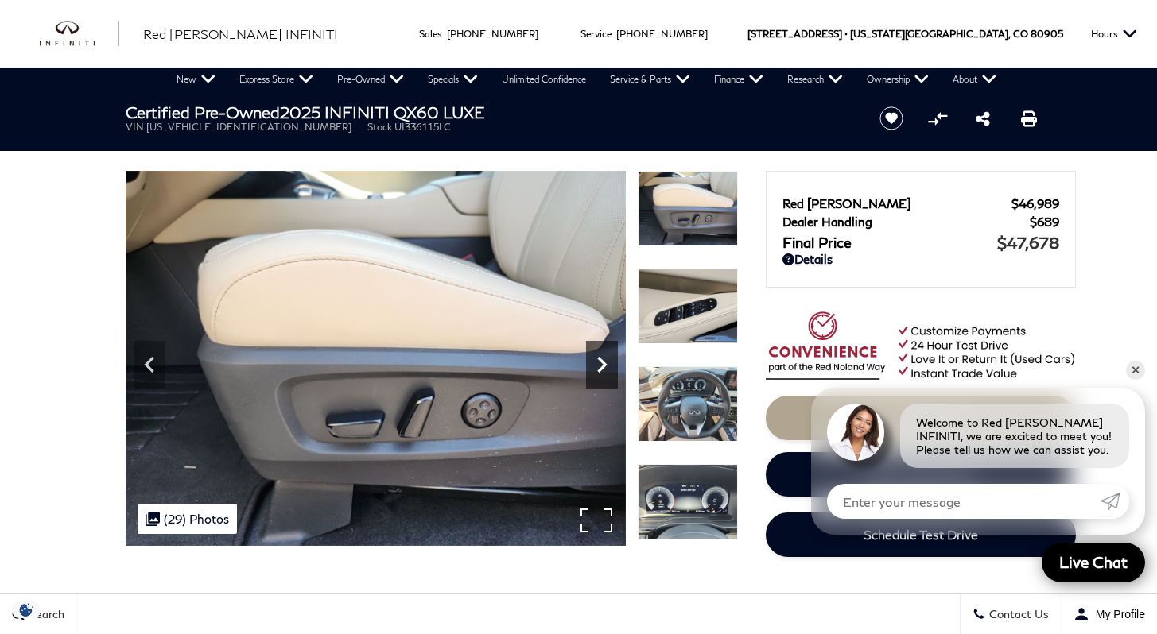
click at [594, 365] on icon "Next" at bounding box center [602, 365] width 32 height 32
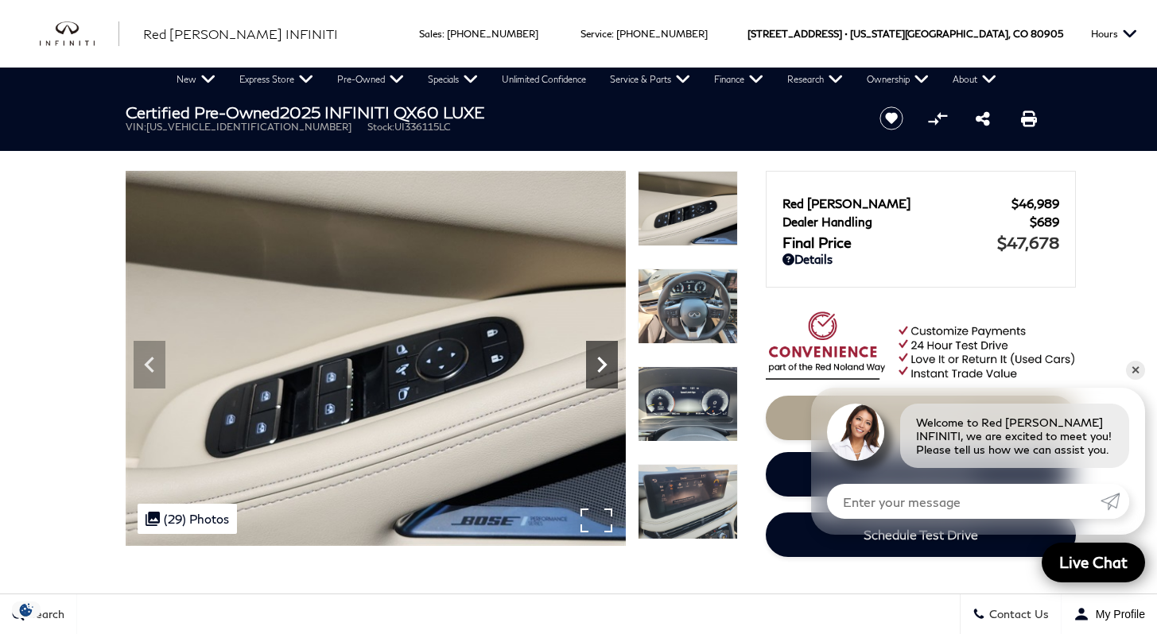
click at [594, 365] on icon "Next" at bounding box center [602, 365] width 32 height 32
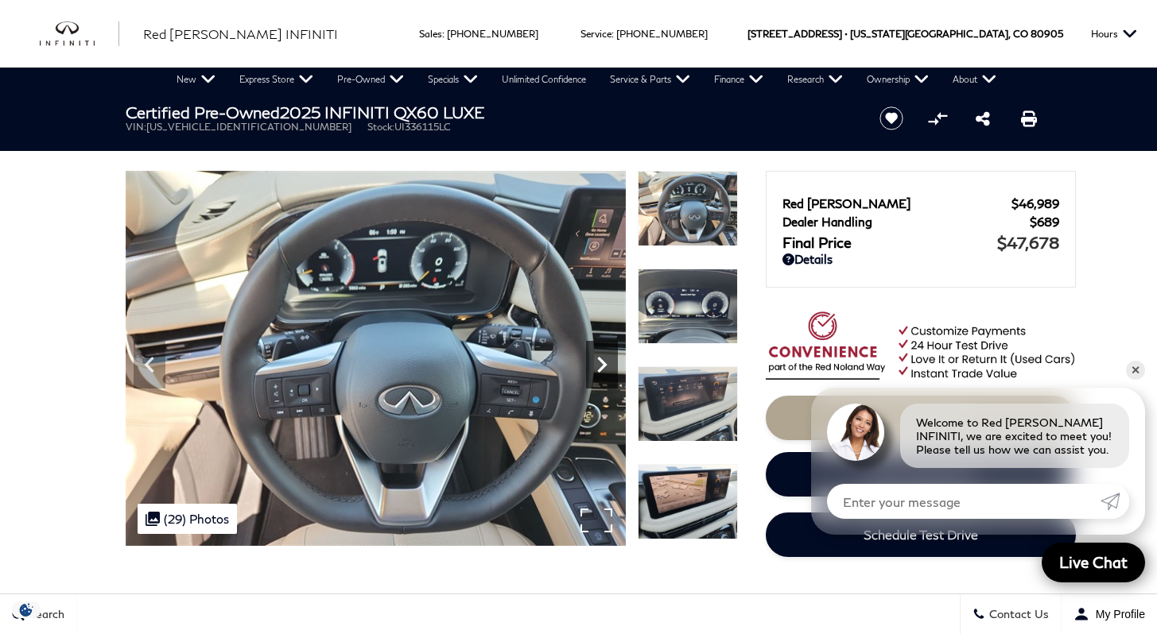
click at [594, 365] on icon "Next" at bounding box center [602, 365] width 32 height 32
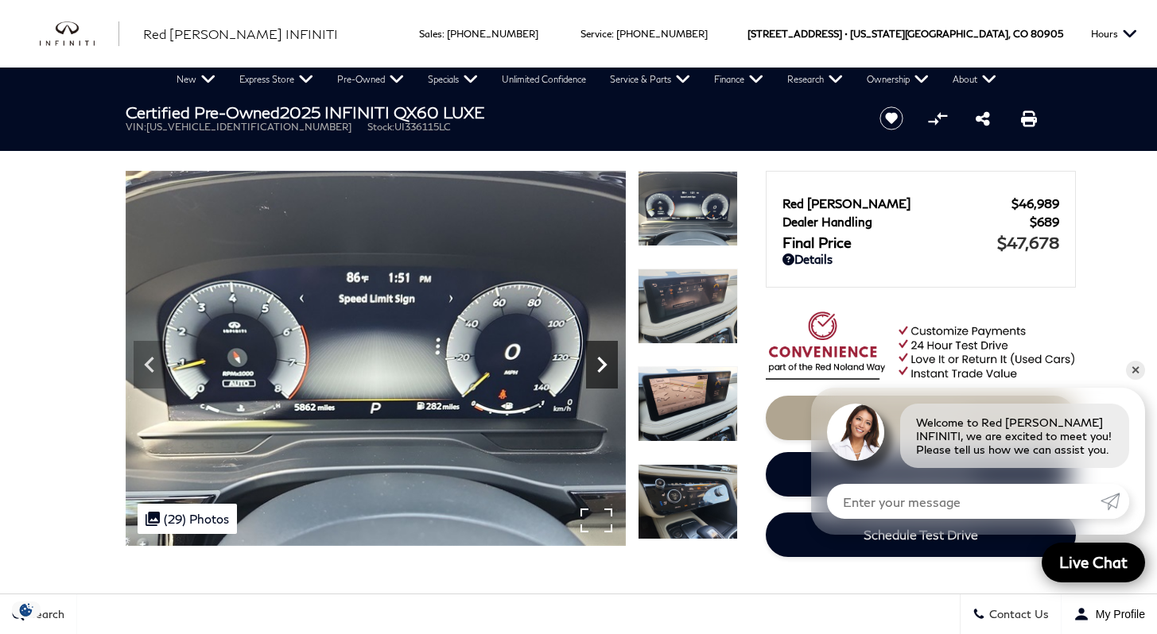
click at [594, 365] on icon "Next" at bounding box center [602, 365] width 32 height 32
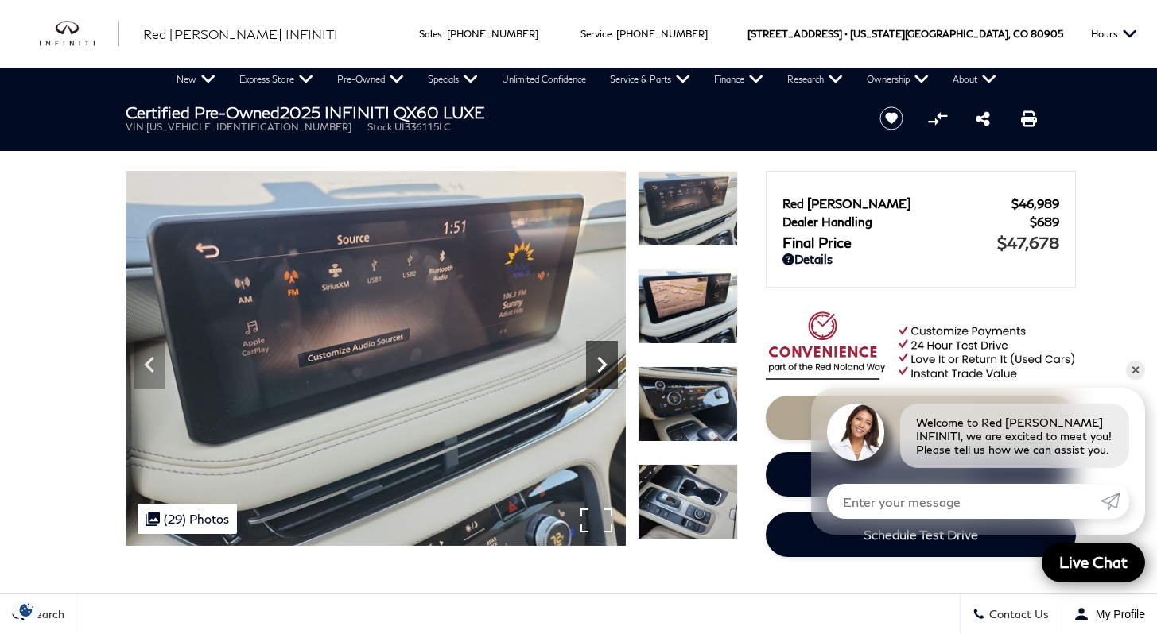
click at [594, 365] on icon "Next" at bounding box center [602, 365] width 32 height 32
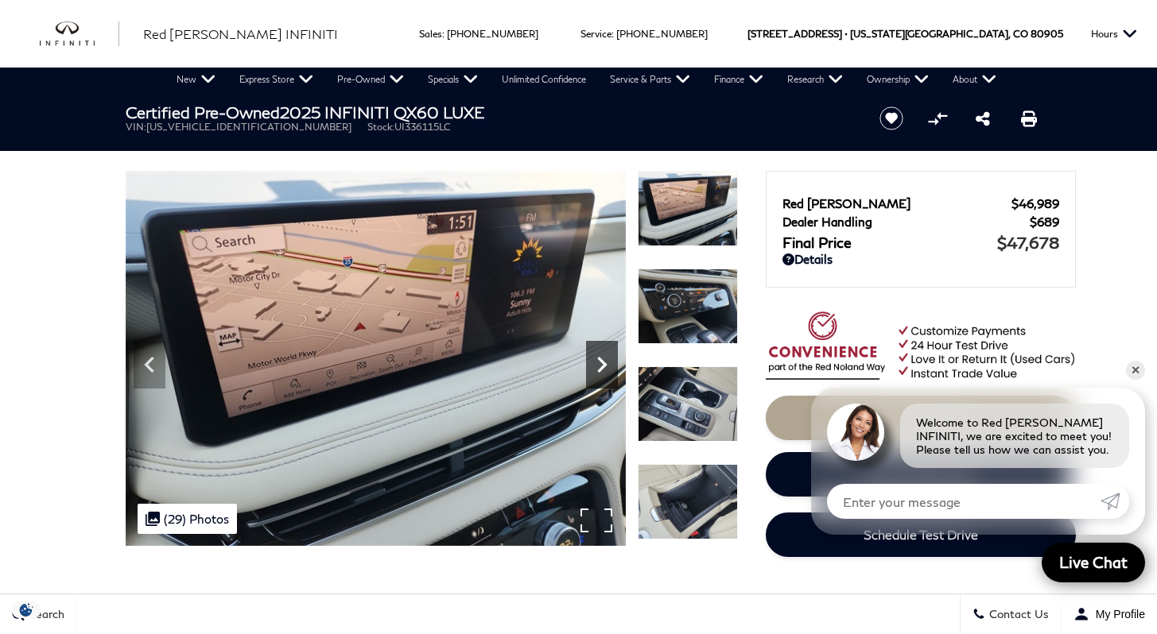
click at [594, 365] on icon "Next" at bounding box center [602, 365] width 32 height 32
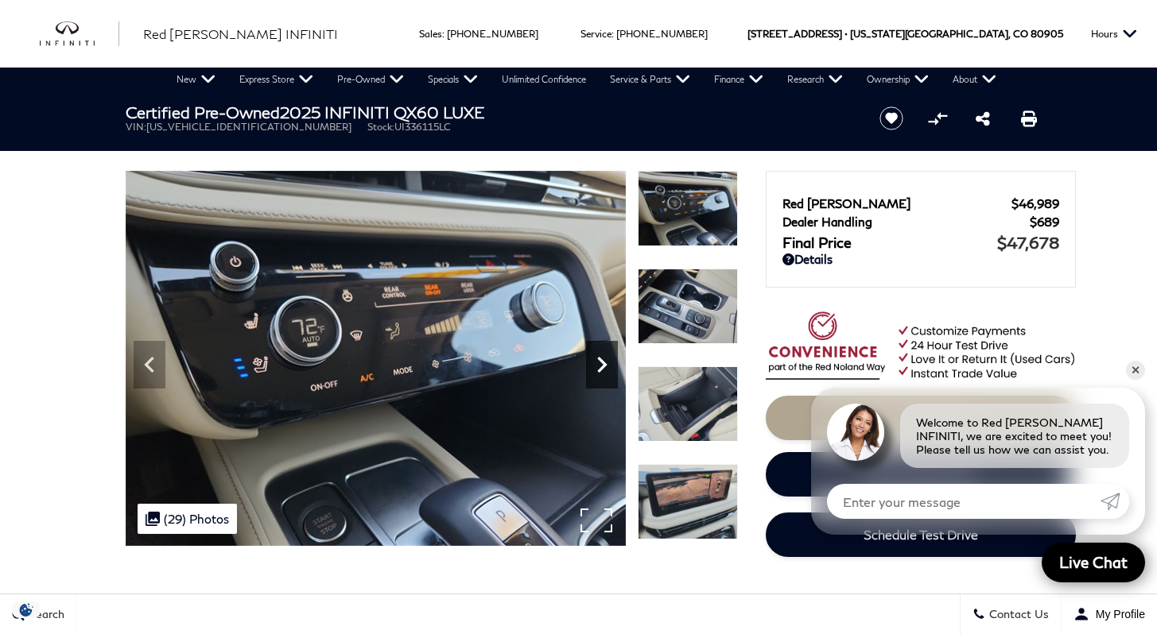
click at [594, 365] on icon "Next" at bounding box center [602, 365] width 32 height 32
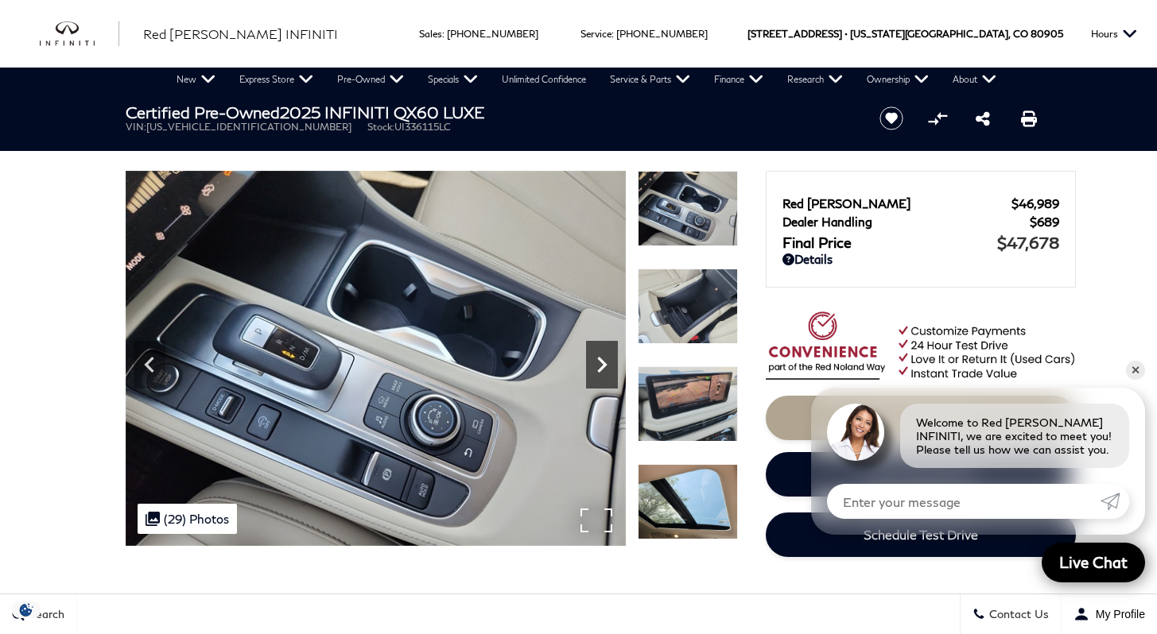
click at [594, 365] on icon "Next" at bounding box center [602, 365] width 32 height 32
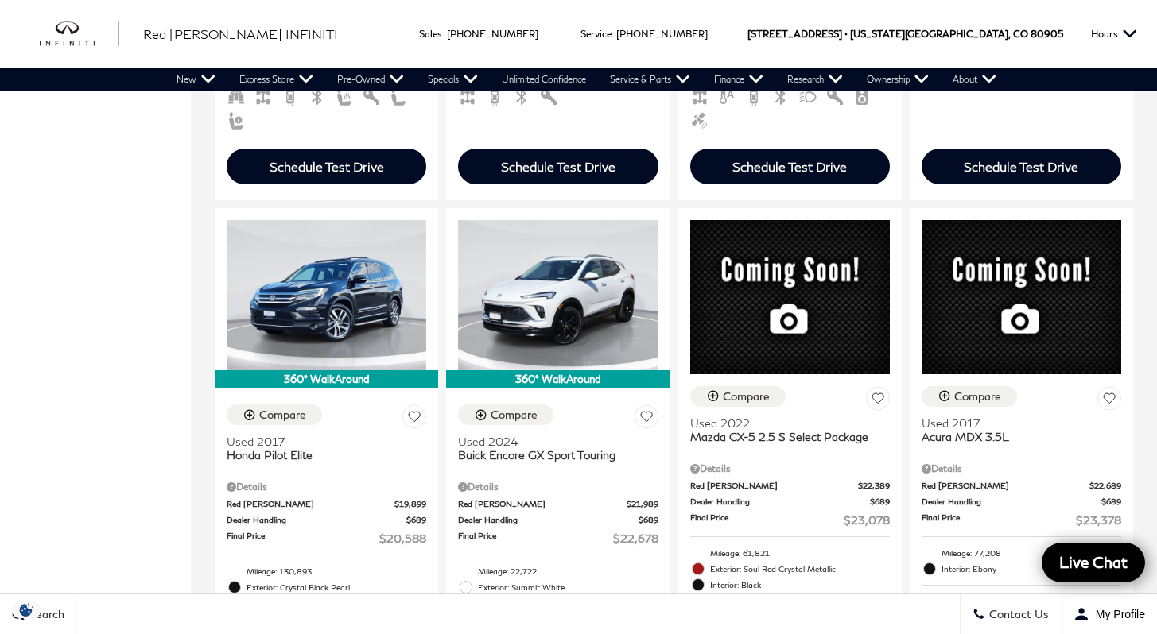
scroll to position [1979, 0]
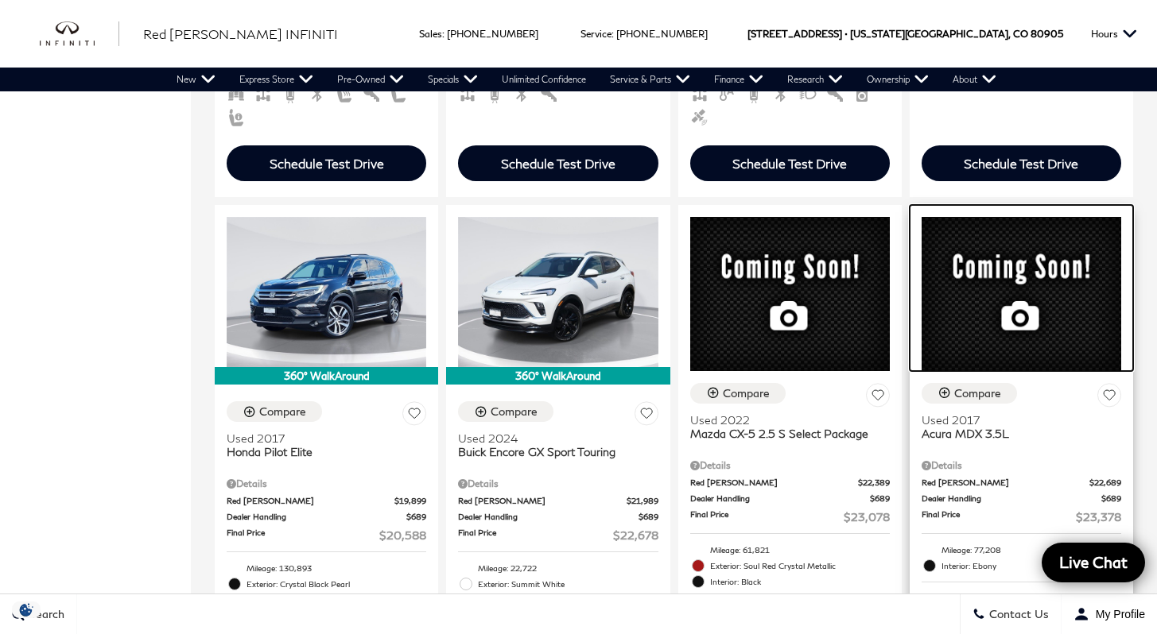
click at [1015, 217] on img at bounding box center [1021, 294] width 200 height 154
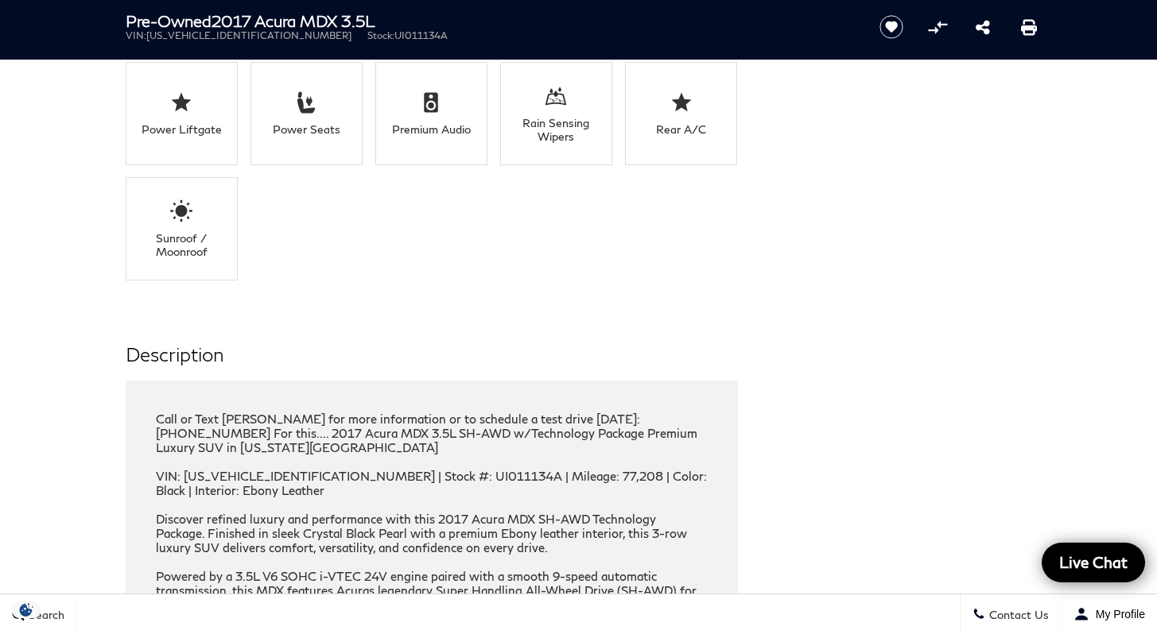
scroll to position [1991, 0]
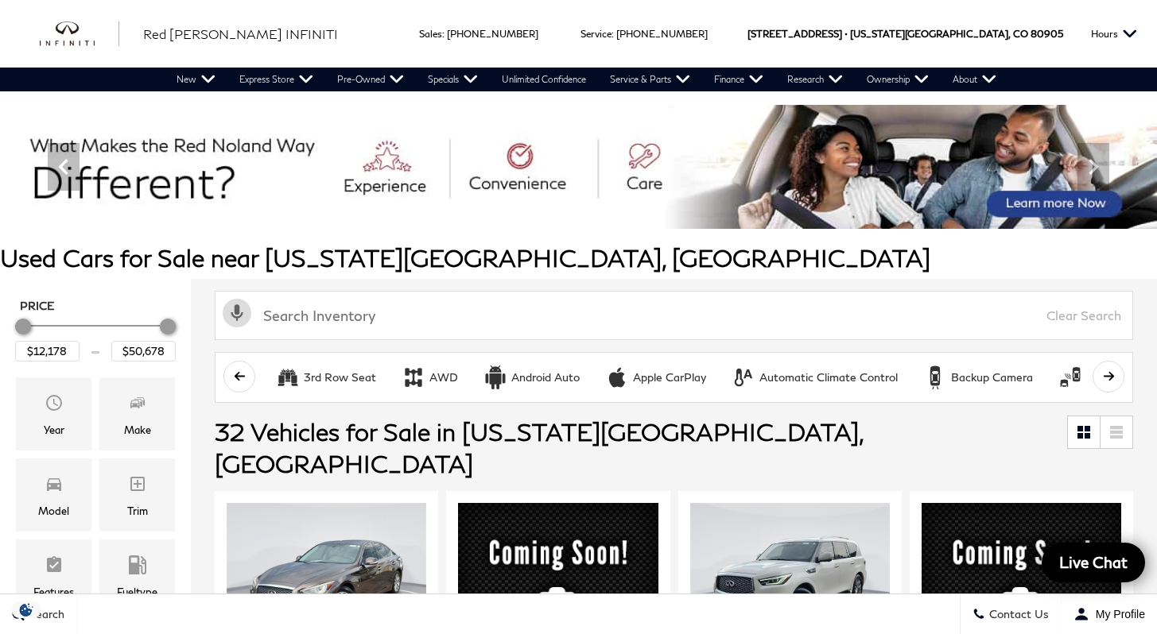
scroll to position [1979, 0]
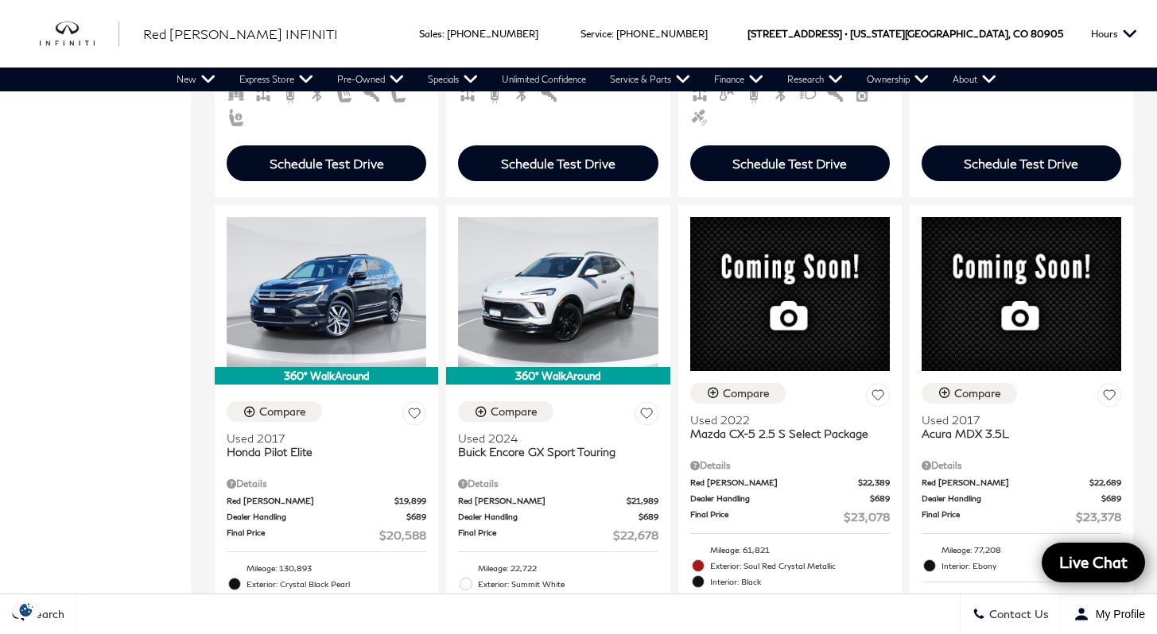
drag, startPoint x: 1156, startPoint y: 263, endPoint x: 1157, endPoint y: 300, distance: 37.4
click at [1156, 300] on html "Sales : Call sales Phone Number [PHONE_NUMBER] Service : [PHONE_NUMBER]" at bounding box center [578, 636] width 1157 height 5230
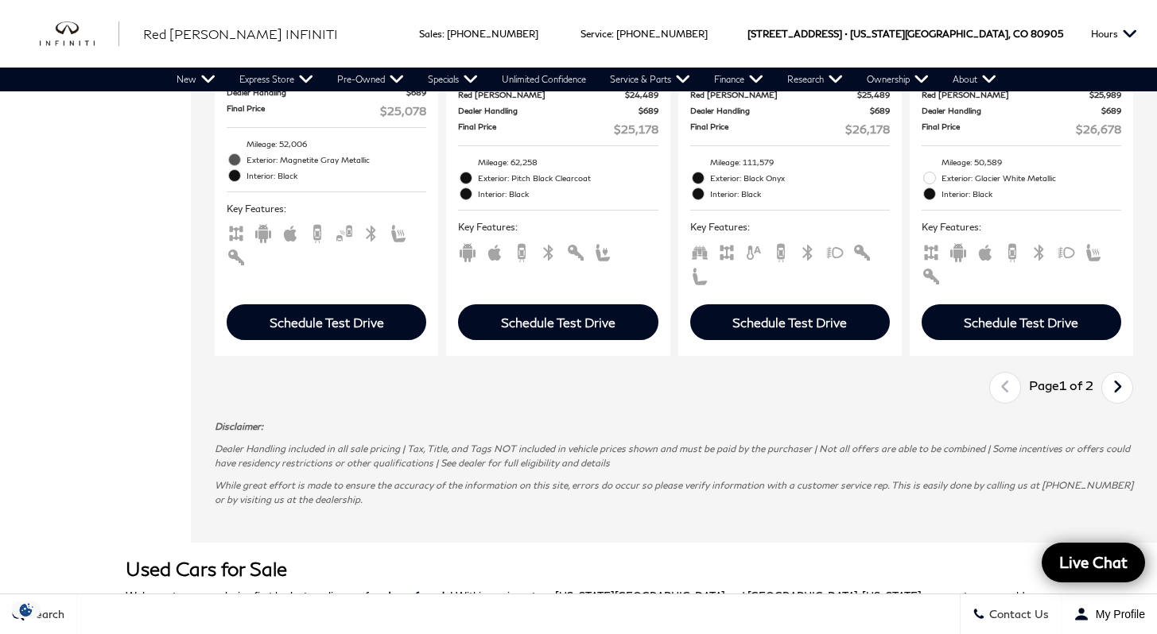
scroll to position [3005, 0]
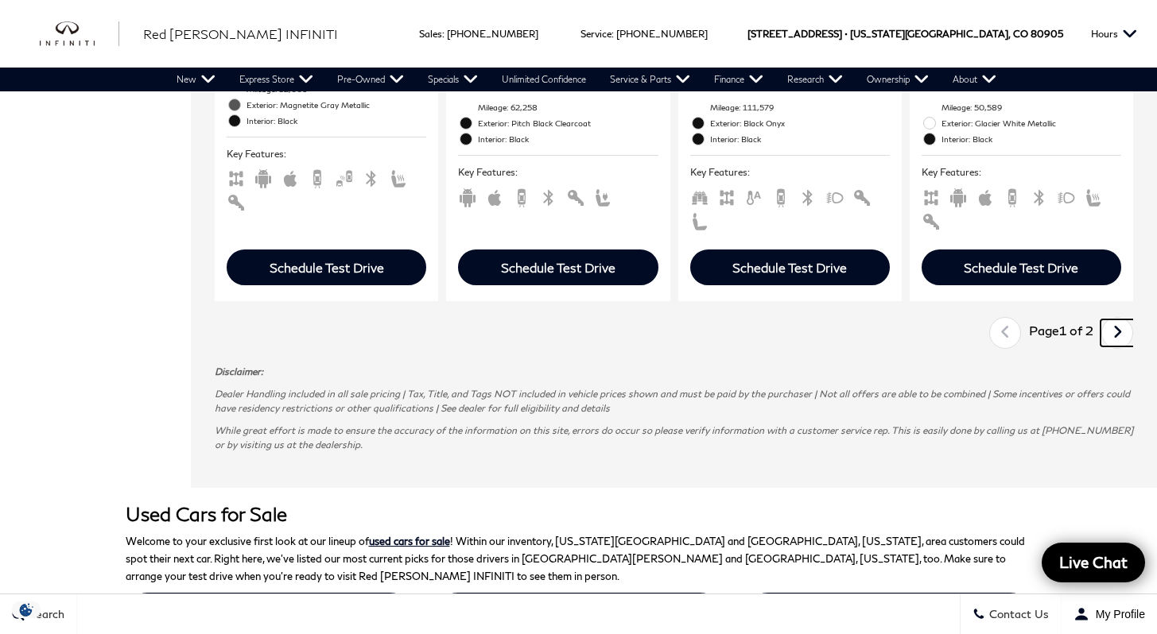
click at [1122, 320] on icon "next page" at bounding box center [1117, 332] width 10 height 25
